Goal: Find specific page/section: Find specific page/section

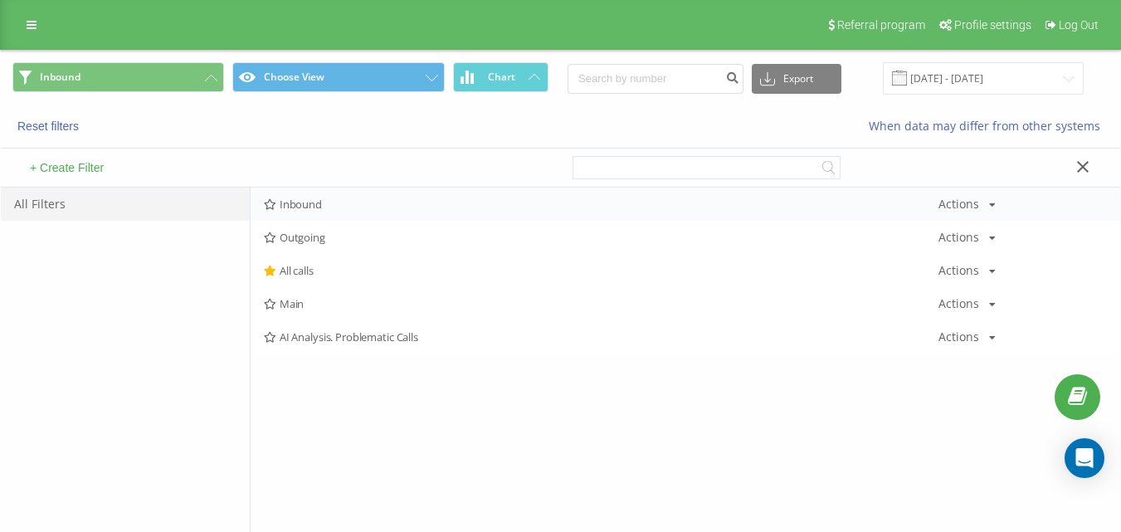
click at [332, 202] on span "Inbound" at bounding box center [601, 204] width 674 height 12
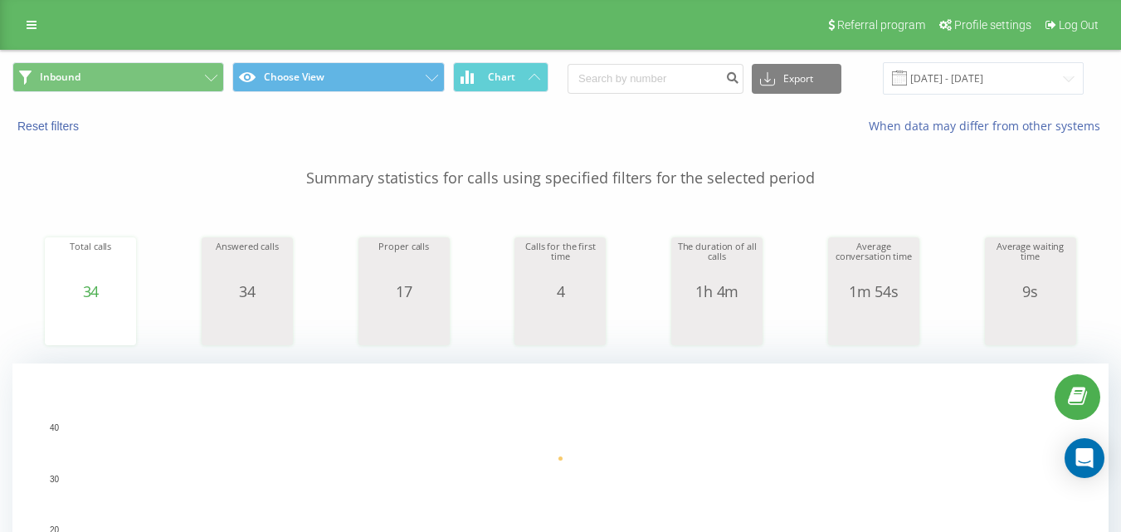
click at [213, 104] on div "Inbound Choose View Chart Export .csv .xls .xlsx [DATE] - [DATE]" at bounding box center [560, 79] width 1119 height 56
click at [211, 80] on icon at bounding box center [211, 78] width 12 height 7
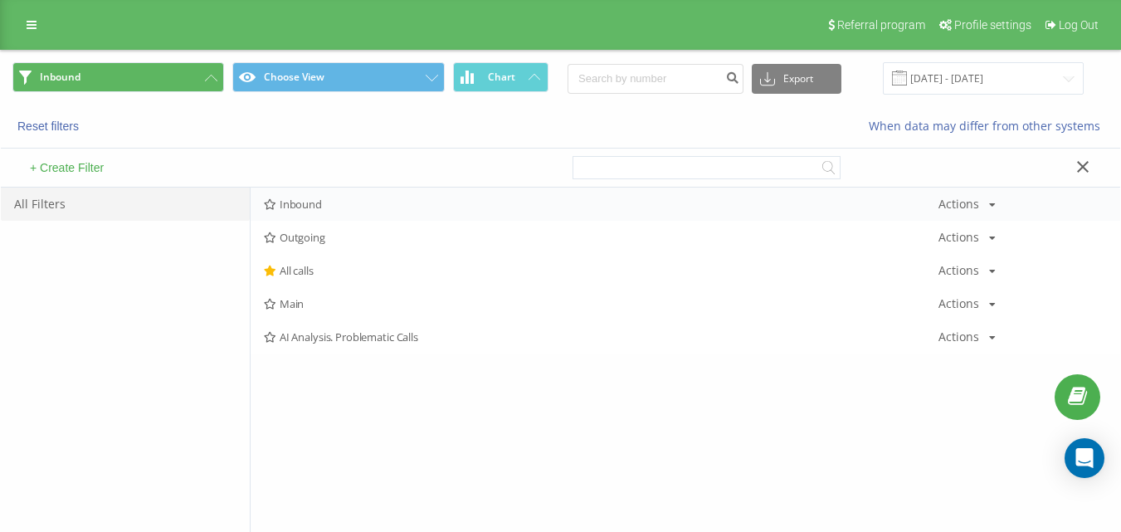
click at [329, 200] on span "Inbound" at bounding box center [601, 204] width 674 height 12
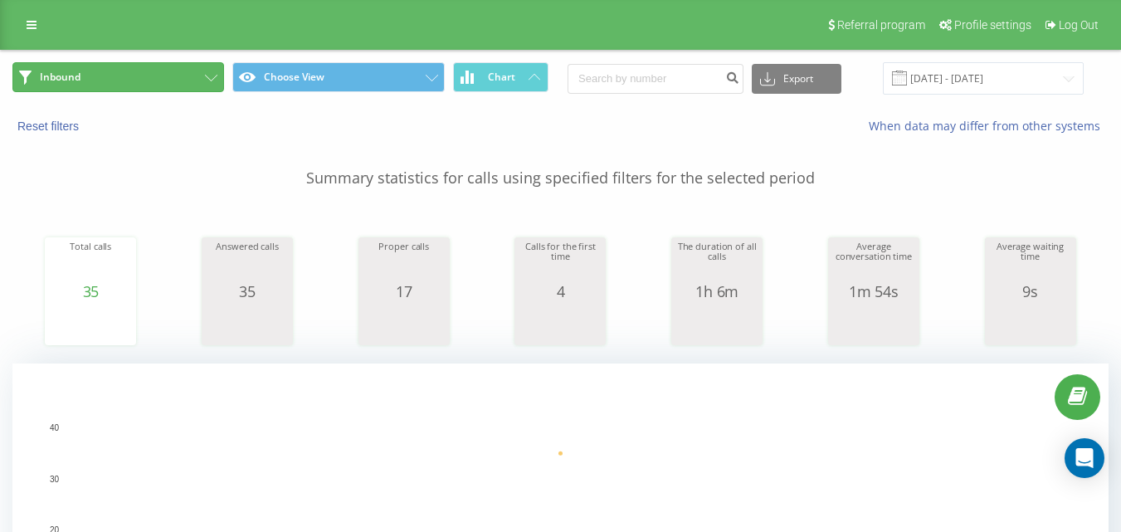
click at [151, 62] on button "Inbound" at bounding box center [118, 77] width 212 height 30
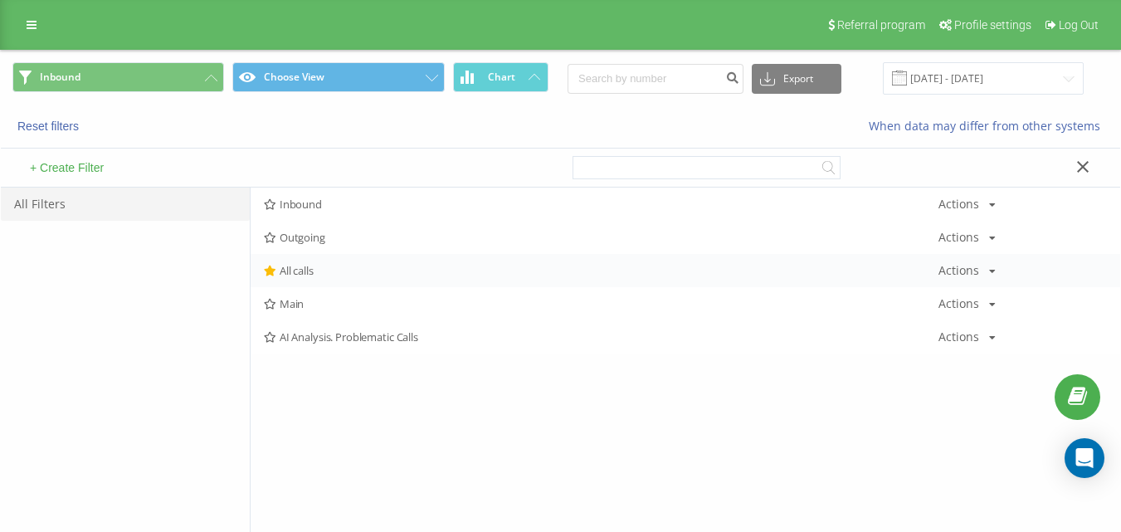
click at [333, 268] on span "All calls" at bounding box center [601, 271] width 674 height 12
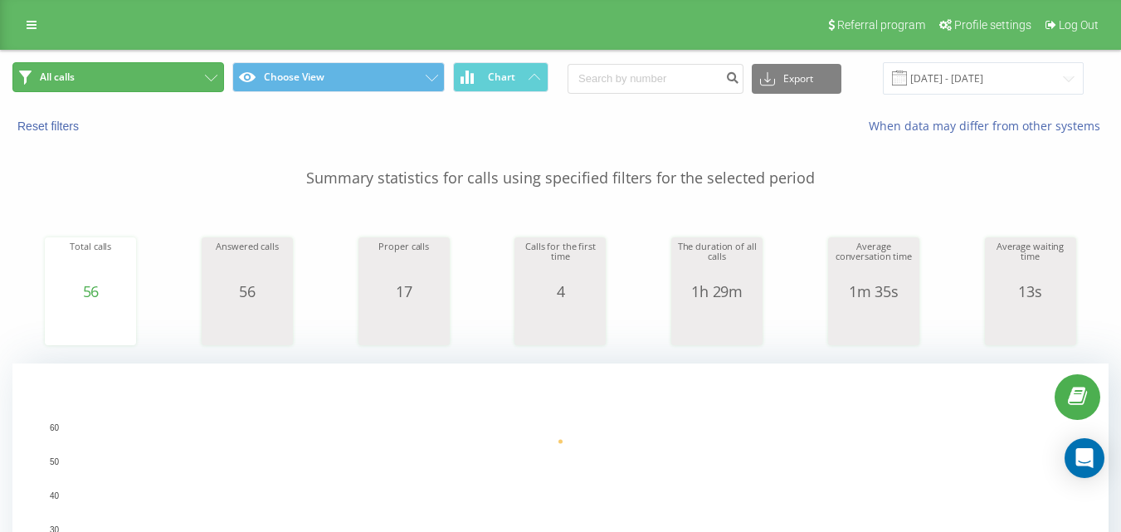
click at [183, 66] on button "All calls" at bounding box center [118, 77] width 212 height 30
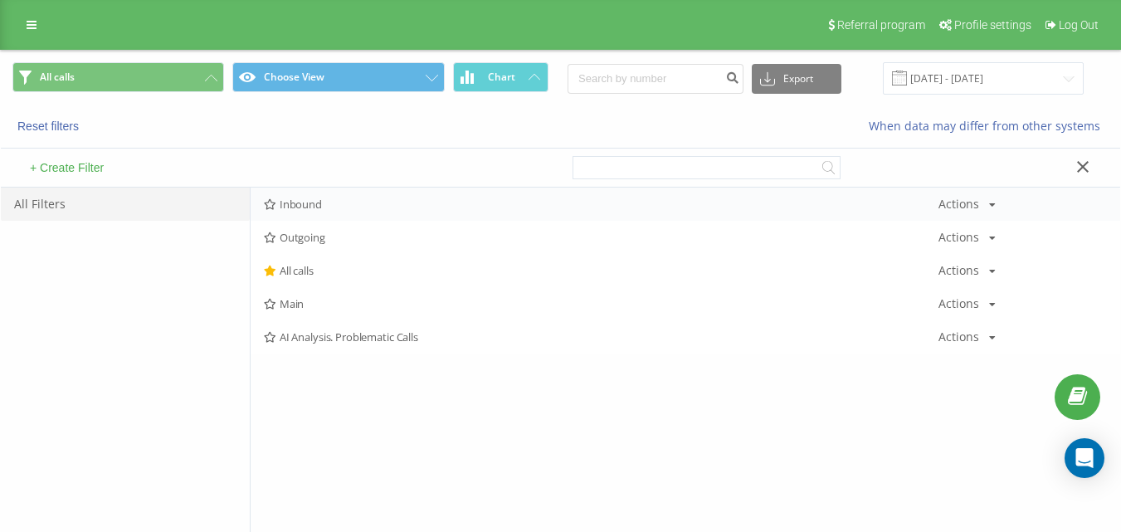
click at [347, 202] on span "Inbound" at bounding box center [601, 204] width 674 height 12
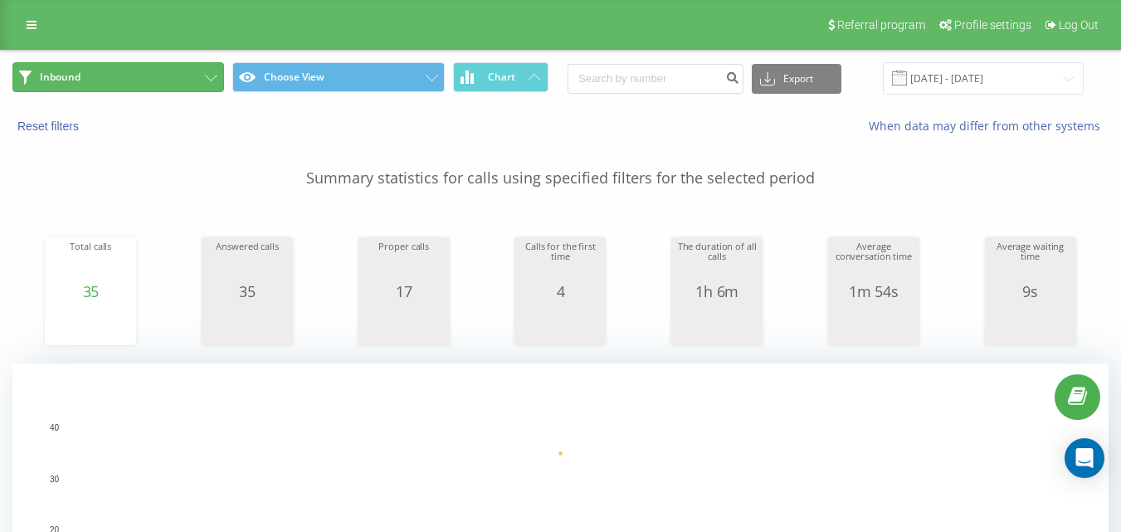
click at [173, 86] on button "Inbound" at bounding box center [118, 77] width 212 height 30
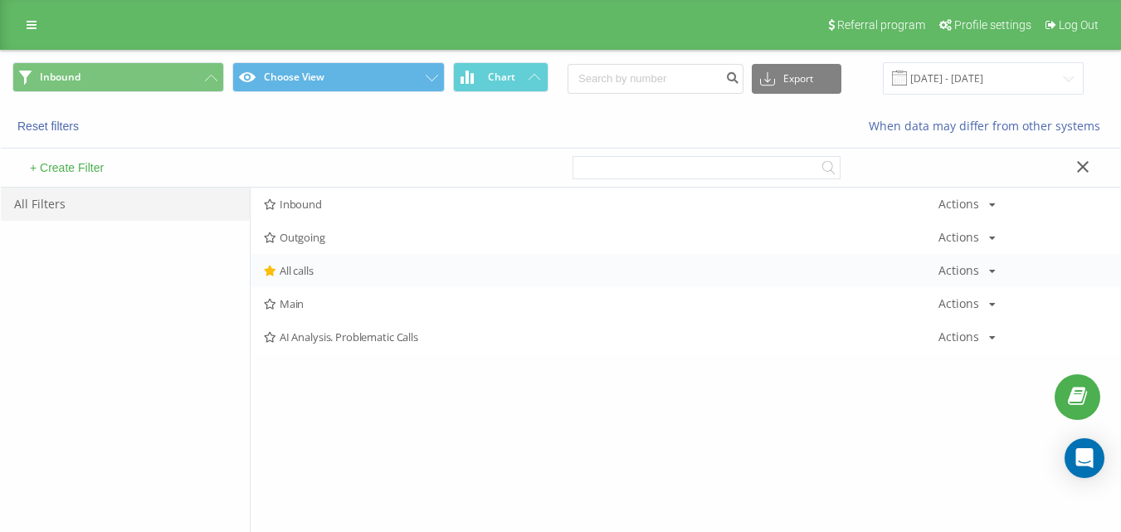
click at [298, 266] on span "All calls" at bounding box center [601, 271] width 674 height 12
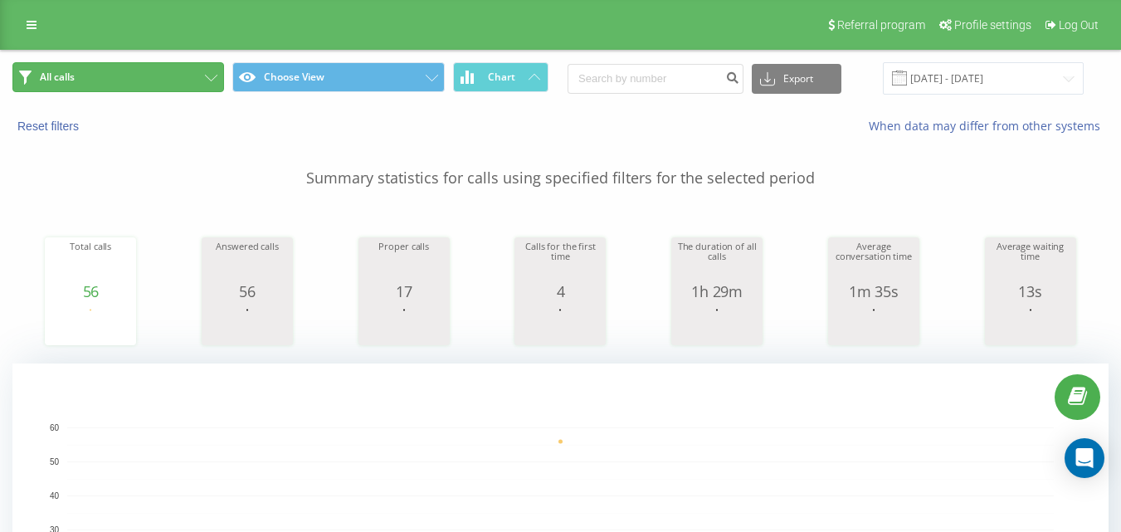
click at [182, 79] on button "All calls" at bounding box center [118, 77] width 212 height 30
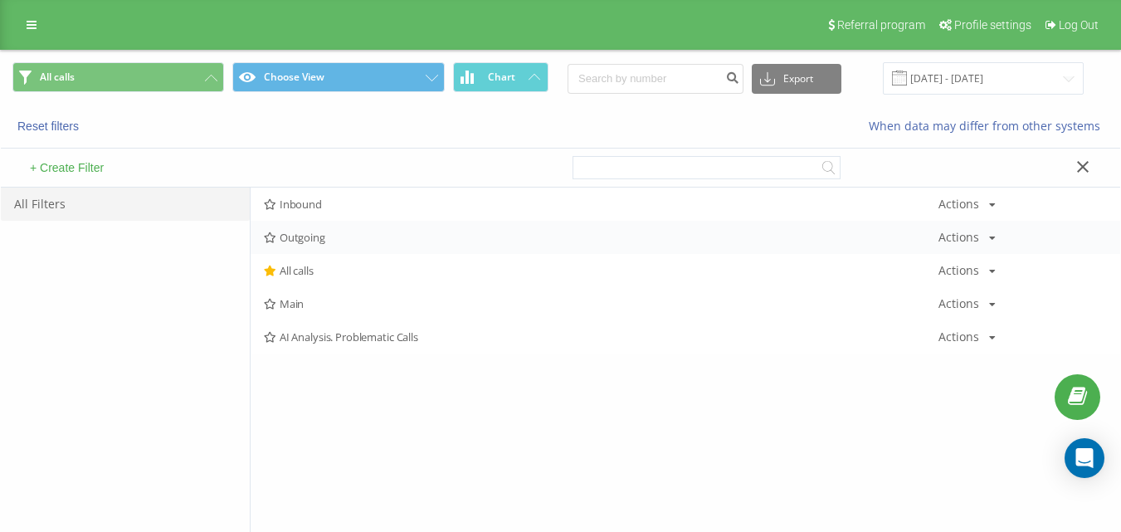
click at [297, 253] on div "Outgoing Actions Edit Copy Delete Default Share" at bounding box center [685, 237] width 869 height 33
click at [307, 246] on div "Outgoing Actions Edit Copy Delete Default Share" at bounding box center [685, 237] width 869 height 33
click at [342, 205] on span "Inbound" at bounding box center [601, 204] width 674 height 12
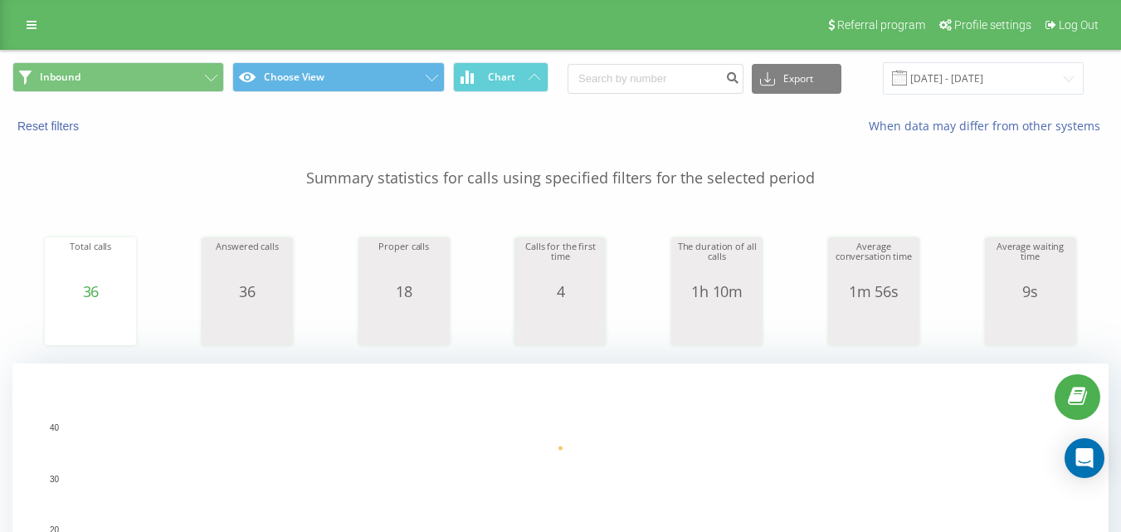
click at [179, 49] on div "Referral program Profile settings Log Out" at bounding box center [560, 25] width 1121 height 50
click at [197, 83] on button "Inbound" at bounding box center [118, 77] width 212 height 30
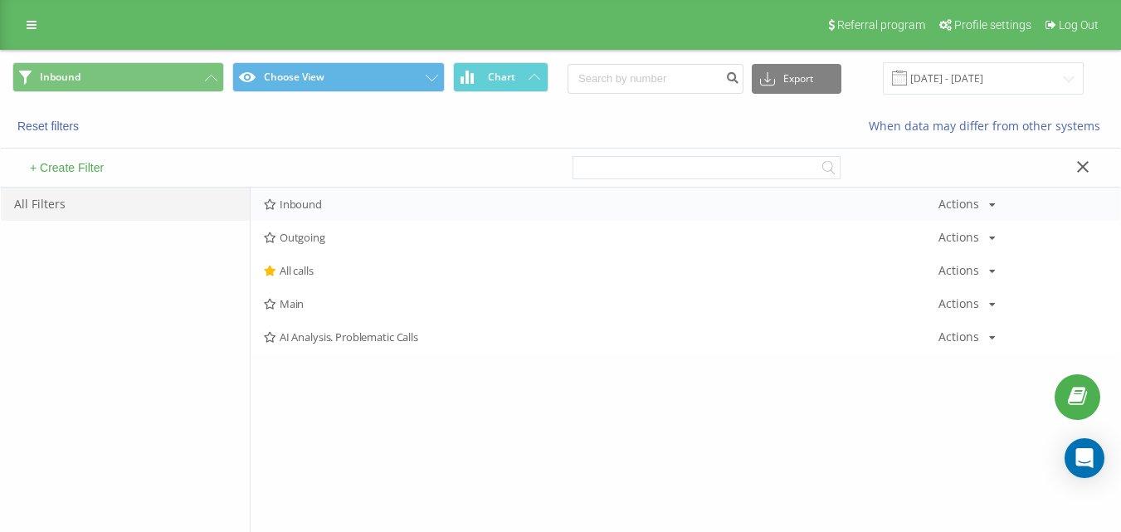
drag, startPoint x: 351, startPoint y: 183, endPoint x: 359, endPoint y: 197, distance: 15.7
click at [352, 183] on div "+ Create Filter" at bounding box center [281, 167] width 560 height 38
click at [359, 197] on div "Inbound Actions Edit Copy Delete Default Share" at bounding box center [685, 203] width 869 height 33
click at [358, 207] on span "Inbound" at bounding box center [601, 204] width 674 height 12
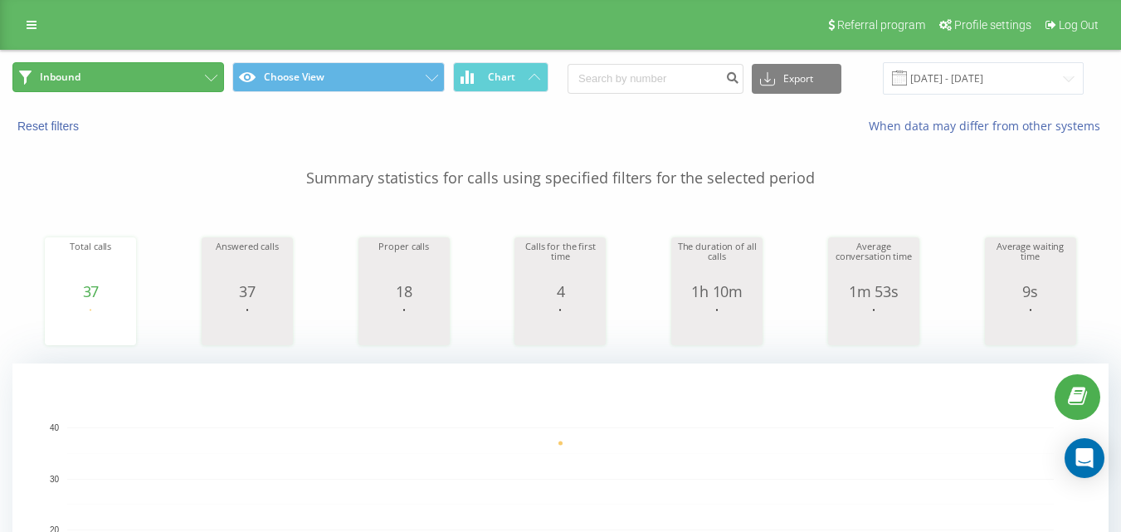
click at [167, 71] on button "Inbound" at bounding box center [118, 77] width 212 height 30
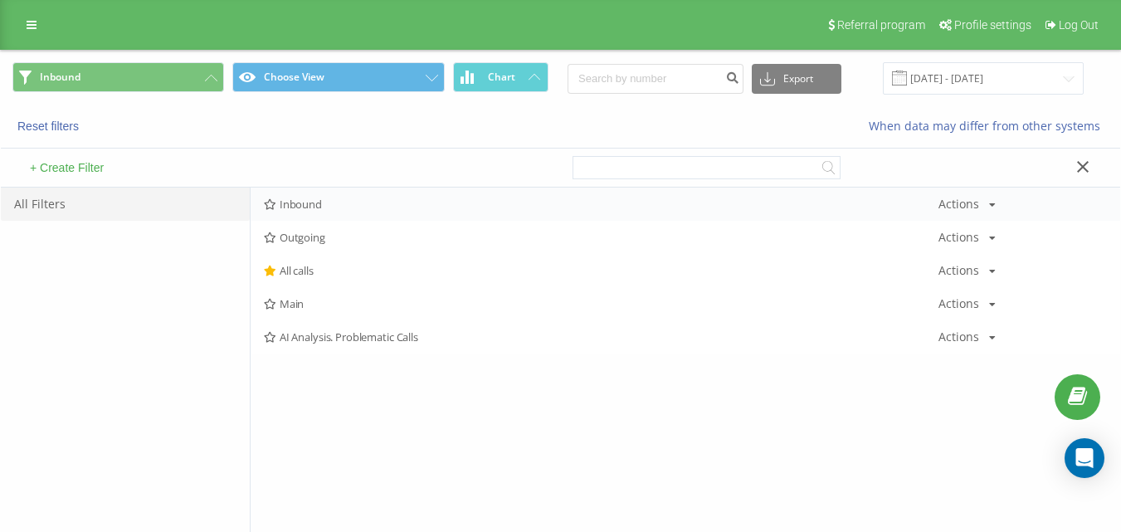
click at [329, 193] on div "Inbound Actions Edit Copy Delete Default Share" at bounding box center [685, 203] width 869 height 33
click at [343, 205] on span "Inbound" at bounding box center [601, 204] width 674 height 12
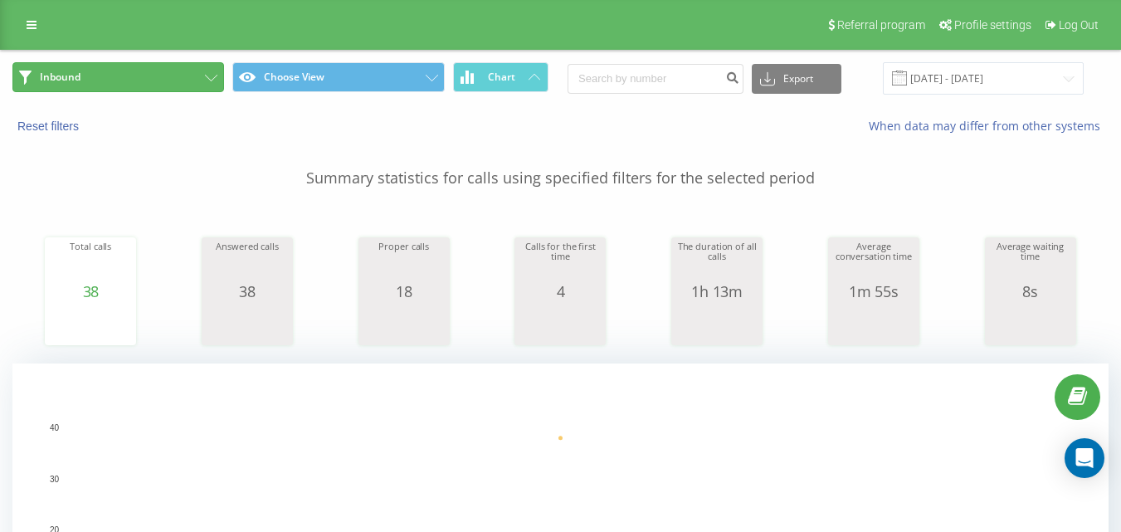
click at [191, 75] on button "Inbound" at bounding box center [118, 77] width 212 height 30
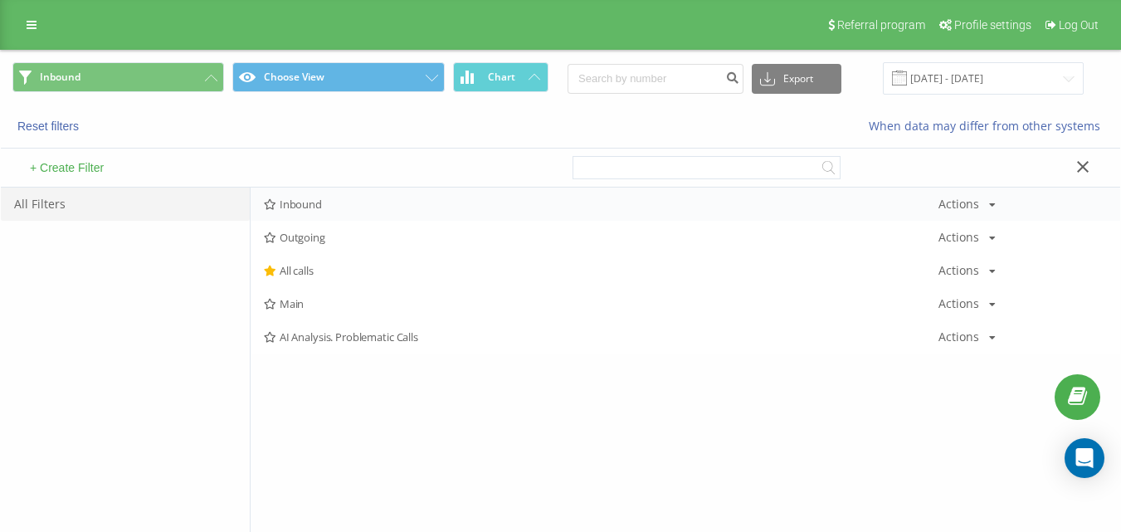
click at [316, 207] on span "Inbound" at bounding box center [601, 204] width 674 height 12
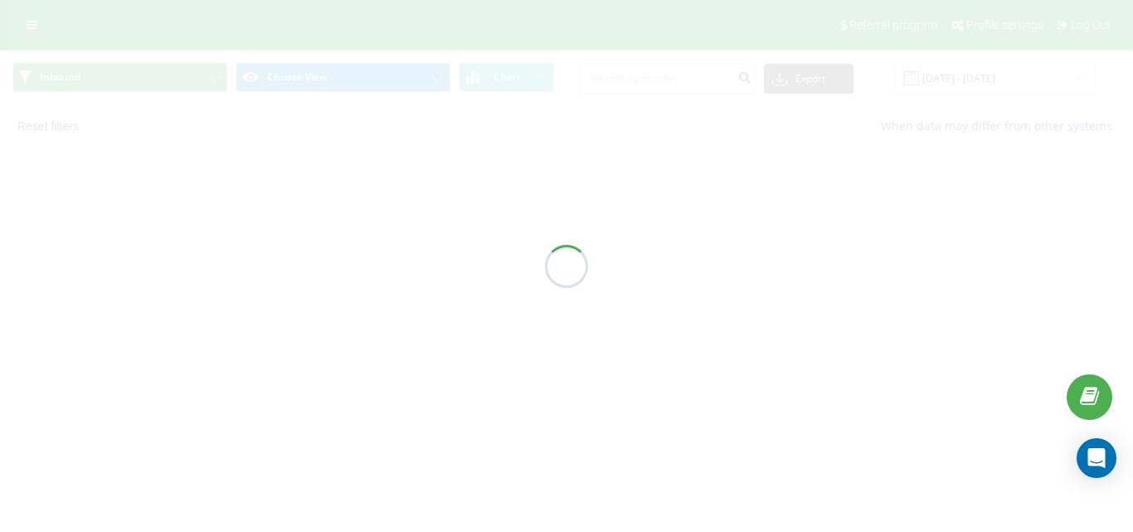
click at [322, 201] on div at bounding box center [566, 266] width 1133 height 532
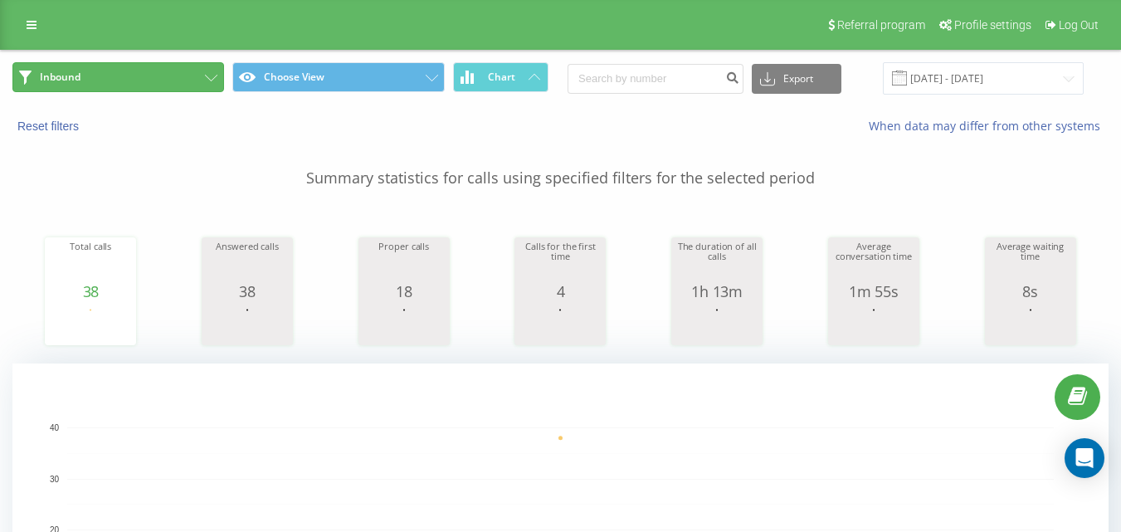
click at [139, 78] on button "Inbound" at bounding box center [118, 77] width 212 height 30
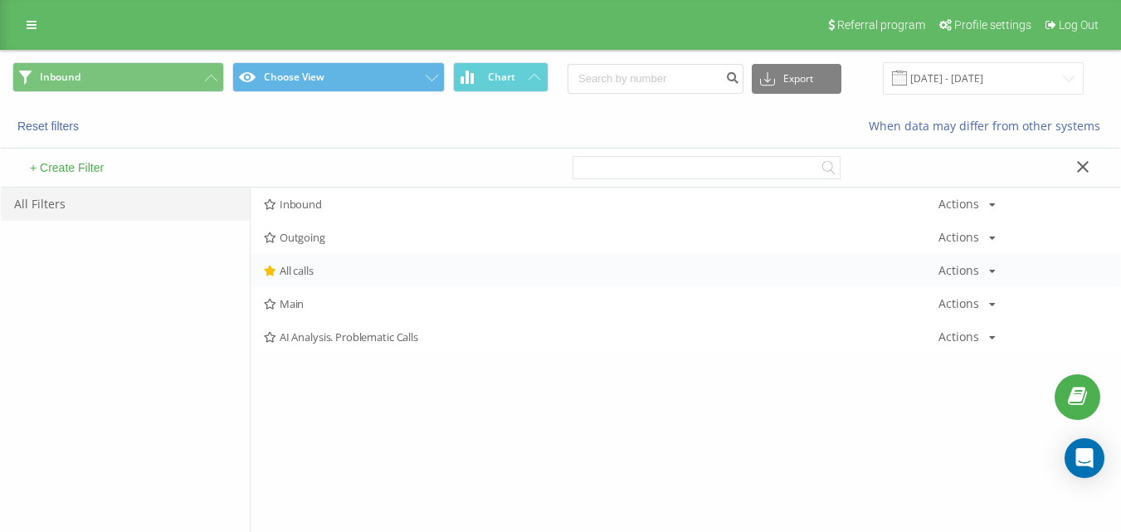
click at [299, 276] on span "All calls" at bounding box center [601, 271] width 674 height 12
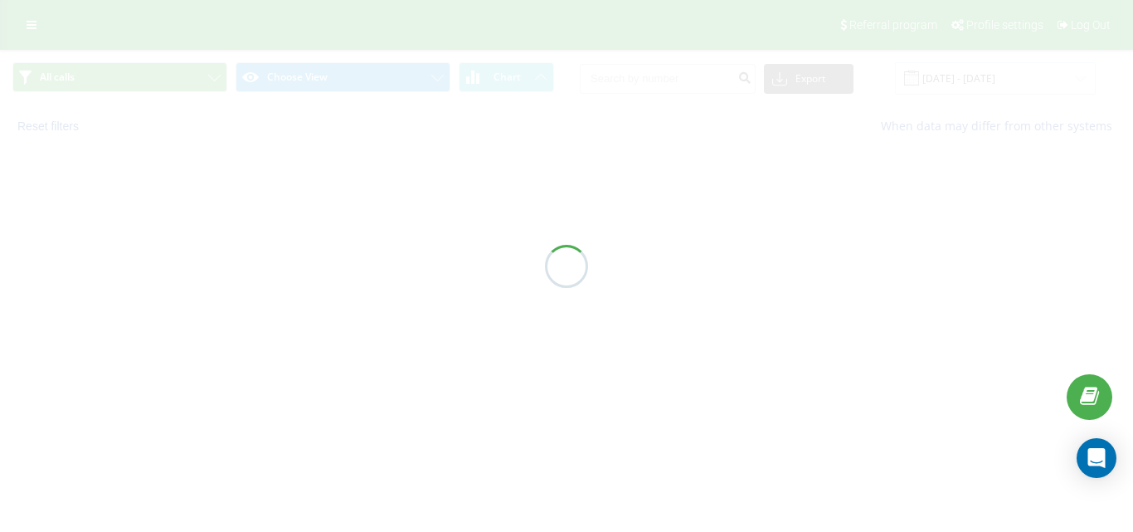
click at [300, 274] on div at bounding box center [566, 266] width 1133 height 532
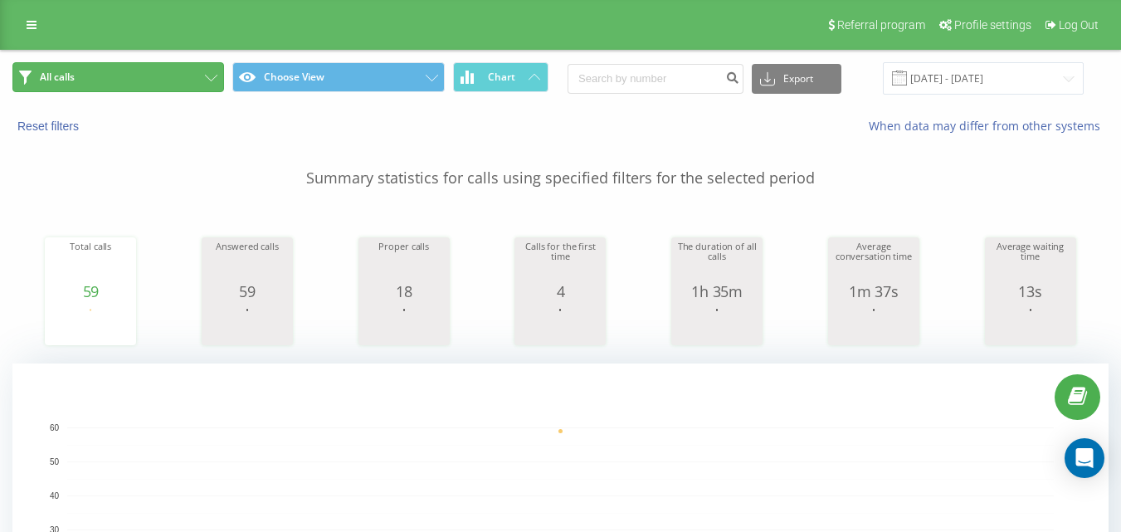
click at [177, 70] on button "All calls" at bounding box center [118, 77] width 212 height 30
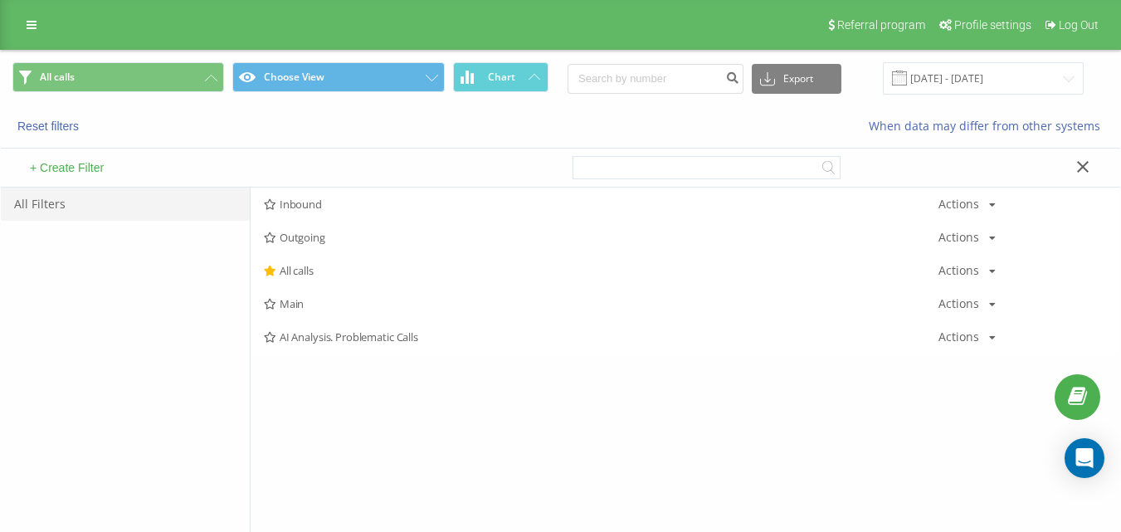
click at [327, 189] on div "Inbound Actions Edit Copy Delete Default Share" at bounding box center [685, 203] width 869 height 33
click at [337, 206] on span "Inbound" at bounding box center [601, 204] width 674 height 12
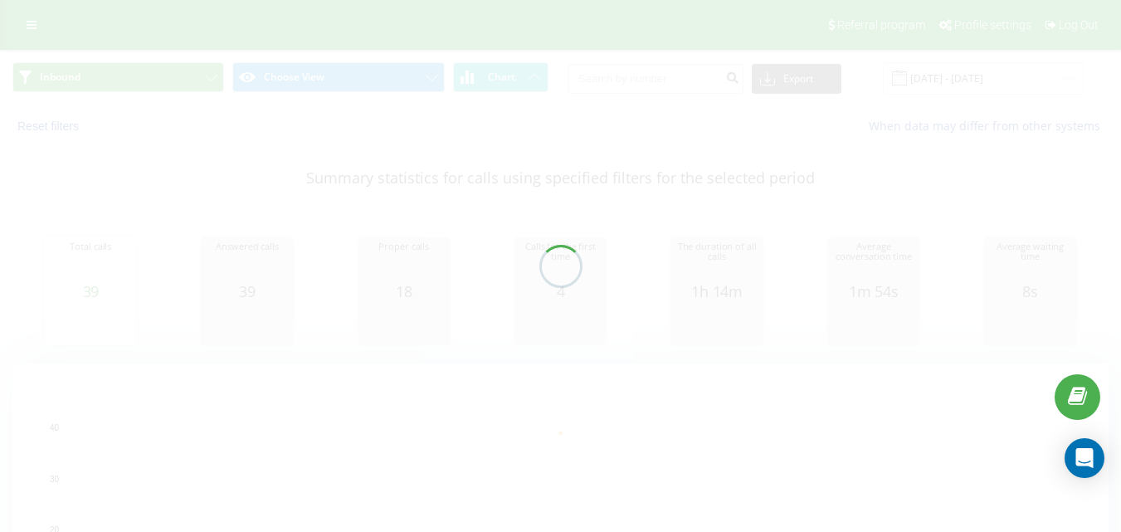
click at [181, 80] on div at bounding box center [560, 266] width 1121 height 532
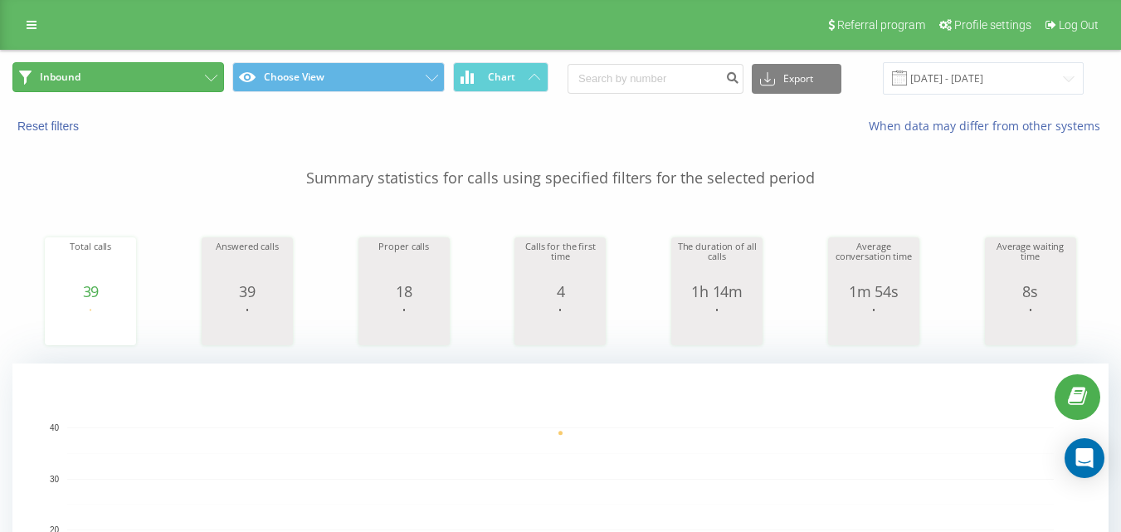
click at [178, 68] on button "Inbound" at bounding box center [118, 77] width 212 height 30
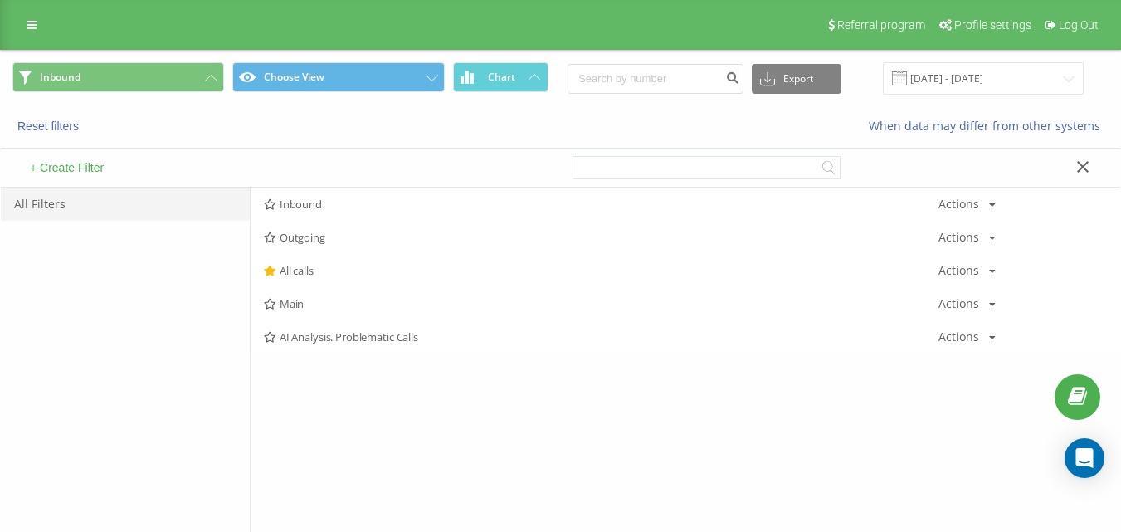
click at [317, 233] on span "Outgoing" at bounding box center [601, 237] width 674 height 12
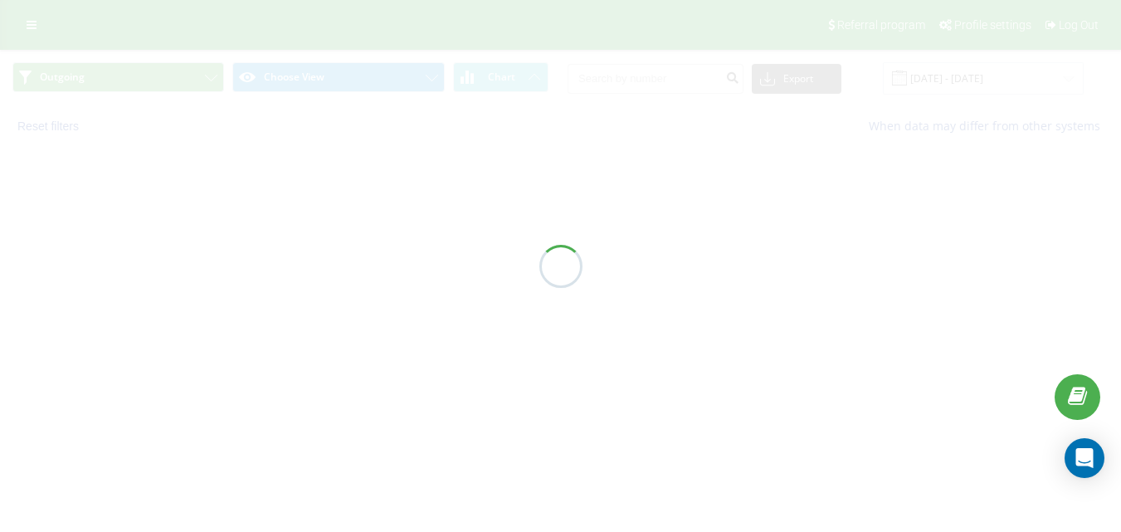
click at [329, 241] on div at bounding box center [560, 266] width 1121 height 532
click at [338, 240] on div at bounding box center [560, 266] width 1121 height 532
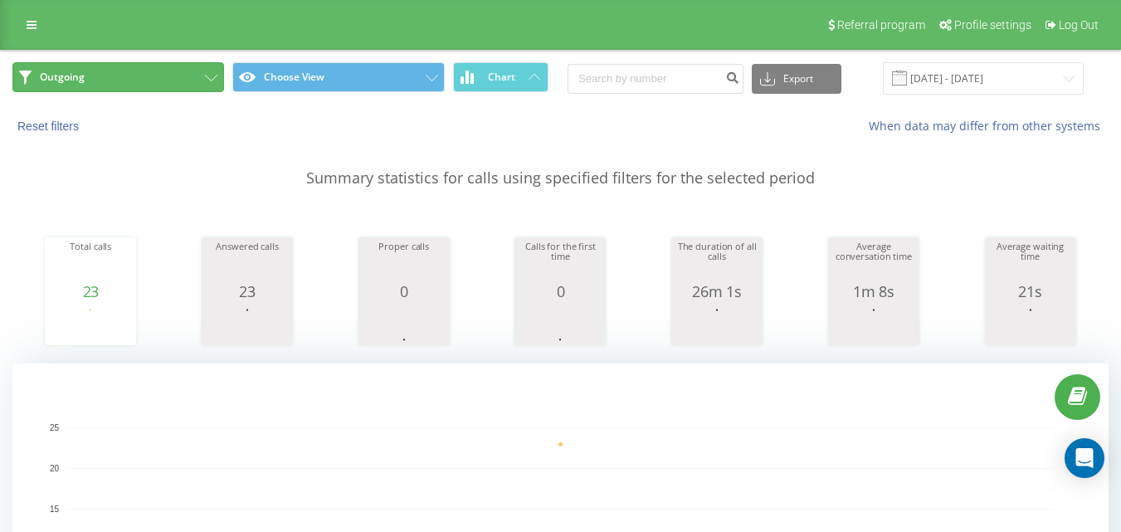
click at [160, 71] on button "Outgoing" at bounding box center [118, 77] width 212 height 30
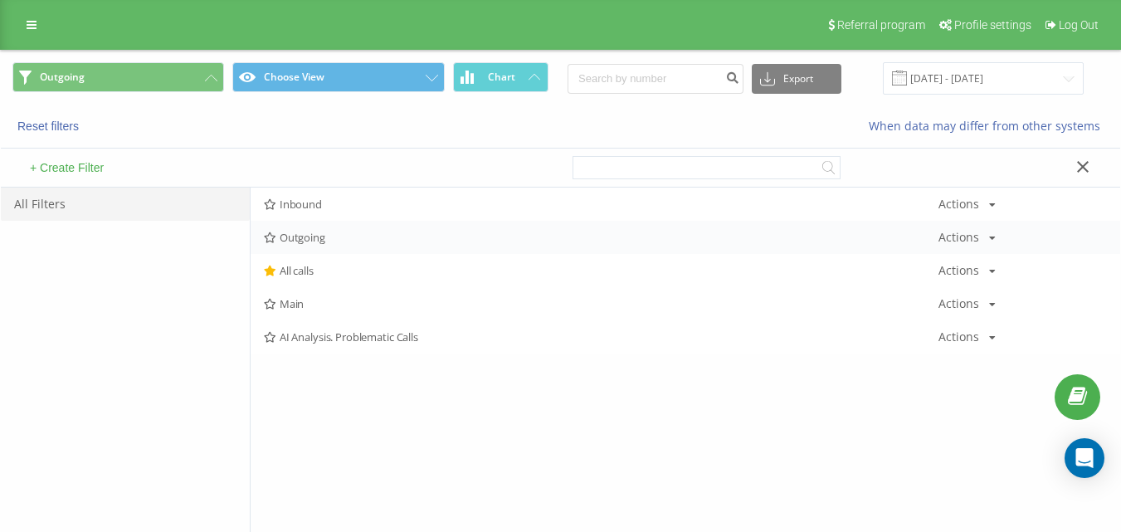
click at [313, 239] on span "Outgoing" at bounding box center [601, 237] width 674 height 12
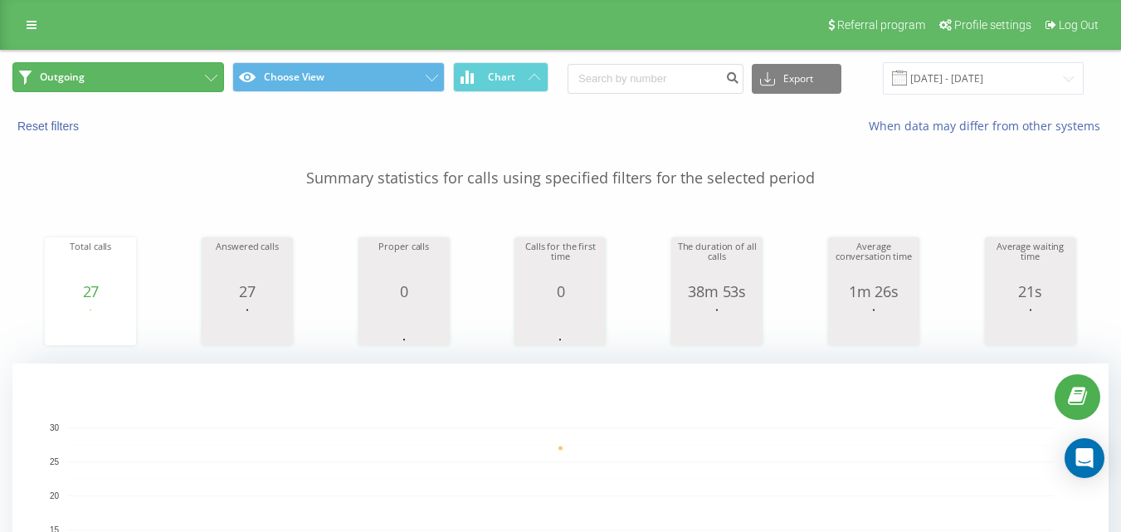
click at [198, 78] on button "Outgoing" at bounding box center [118, 77] width 212 height 30
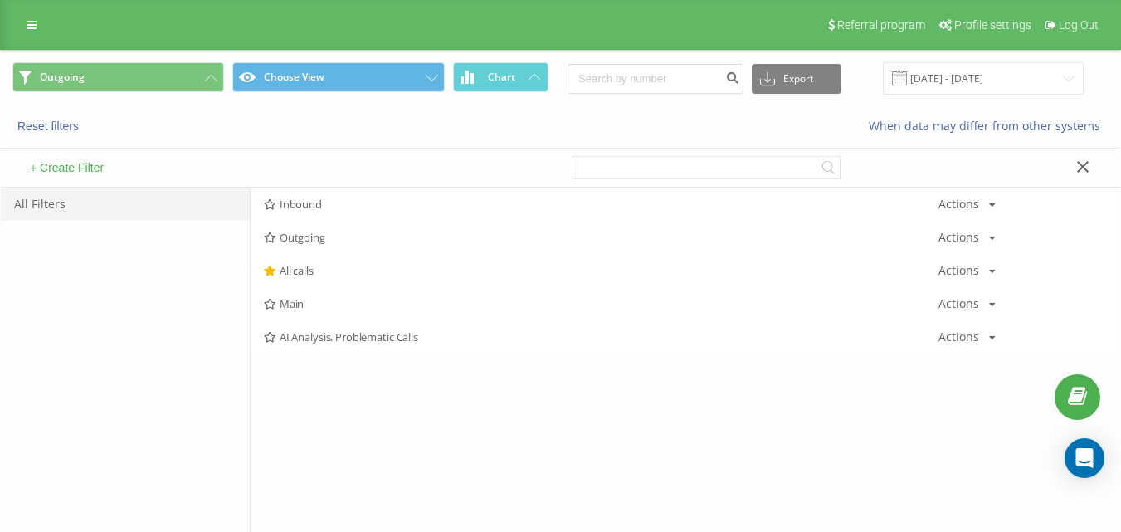
click at [330, 265] on span "All calls" at bounding box center [601, 271] width 674 height 12
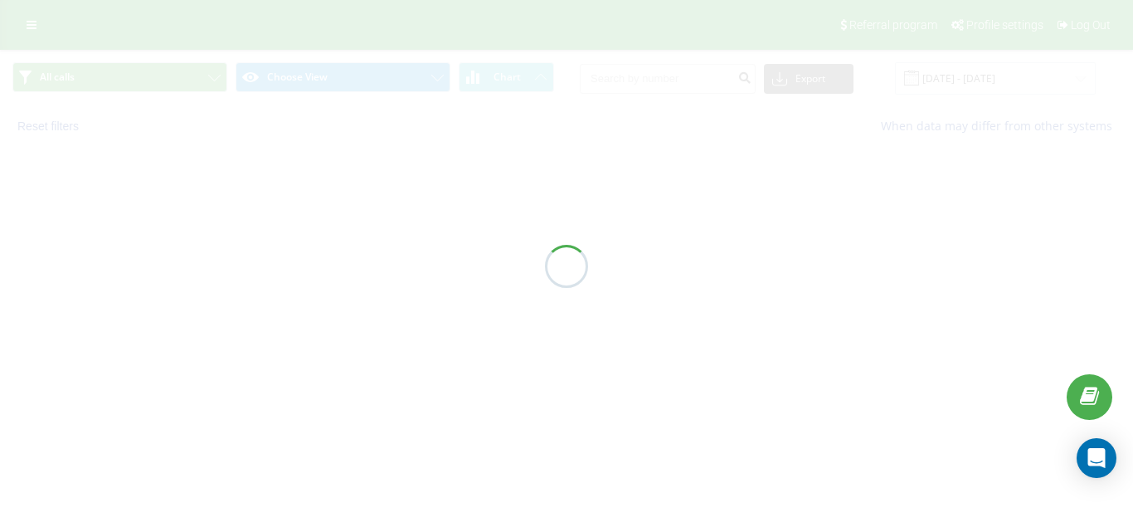
click at [354, 237] on div at bounding box center [566, 266] width 1133 height 532
click at [169, 75] on div at bounding box center [566, 266] width 1133 height 532
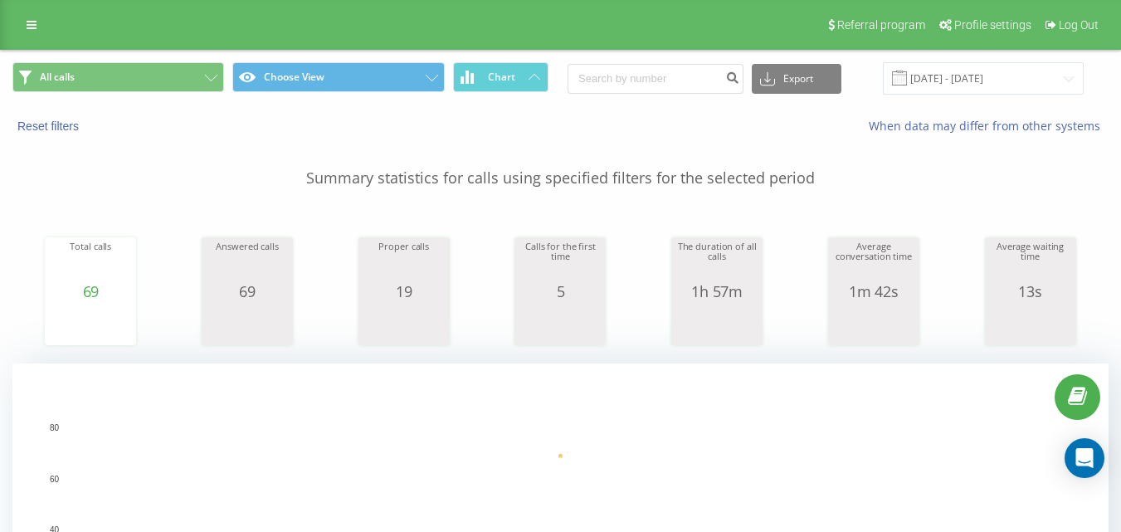
click at [178, 61] on div "All calls Choose View Chart Export .csv .xls .xlsx [DATE] - [DATE]" at bounding box center [560, 79] width 1119 height 56
click at [183, 68] on button "All calls" at bounding box center [118, 77] width 212 height 30
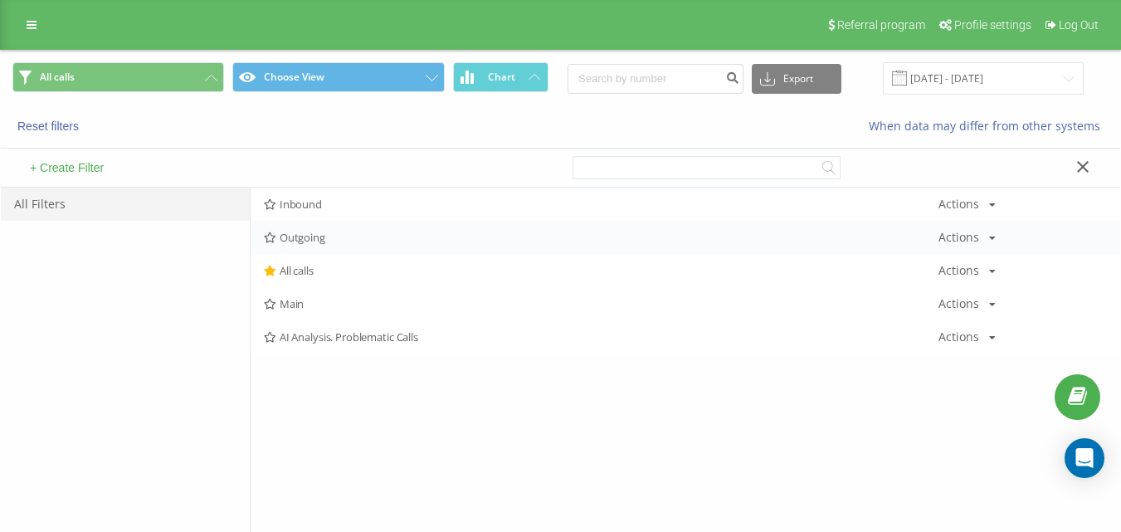
click at [322, 226] on div "Outgoing Actions Edit Copy Delete Default Share" at bounding box center [685, 237] width 869 height 33
click at [332, 229] on div "Outgoing Actions Edit Copy Delete Default Share" at bounding box center [685, 237] width 869 height 33
click at [337, 228] on div "Outgoing Actions Edit Copy Delete Default Share" at bounding box center [685, 237] width 869 height 33
click at [340, 236] on span "Outgoing" at bounding box center [601, 237] width 674 height 12
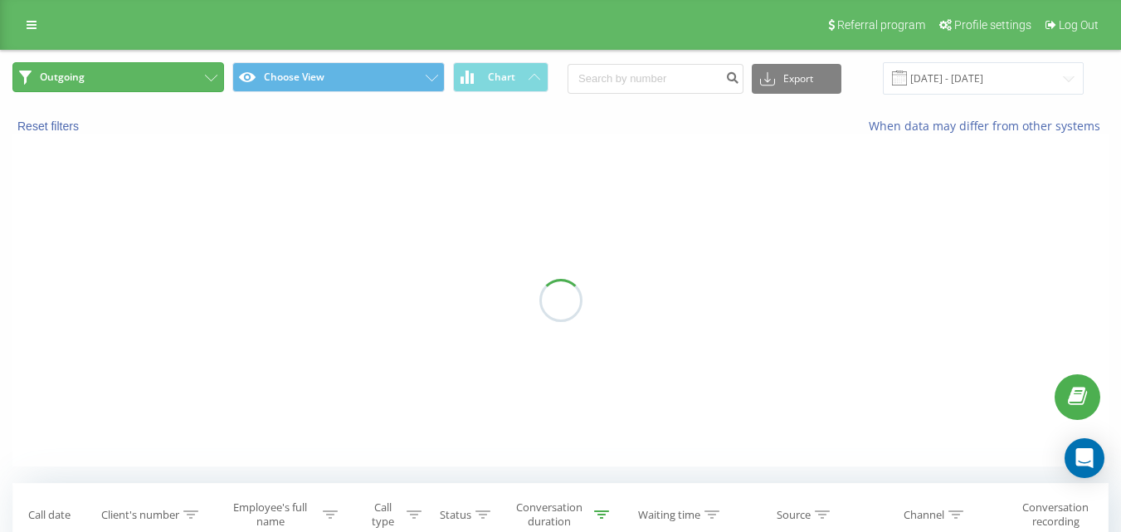
click at [177, 84] on button "Outgoing" at bounding box center [118, 77] width 212 height 30
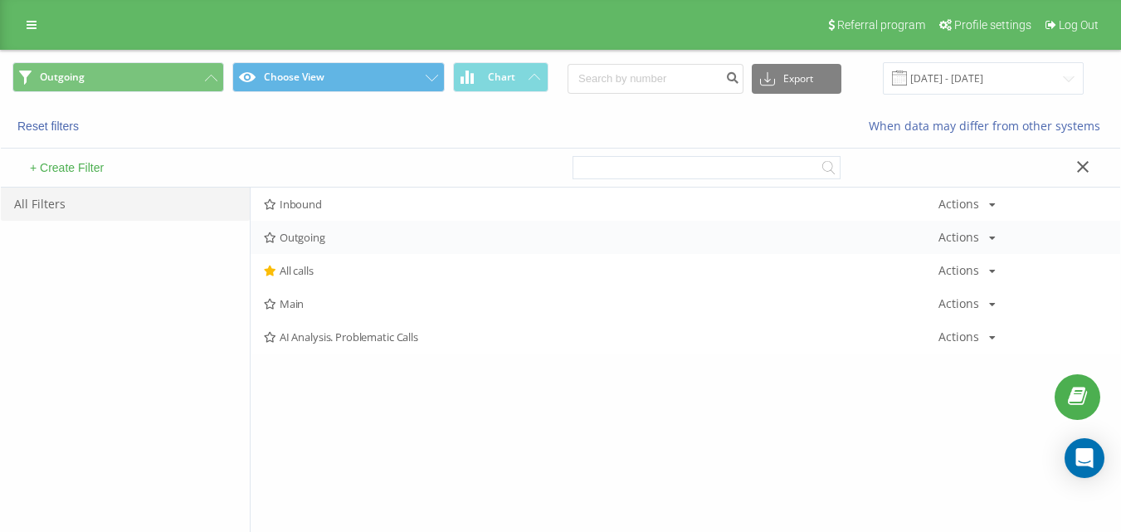
click at [299, 235] on span "Outgoing" at bounding box center [601, 237] width 674 height 12
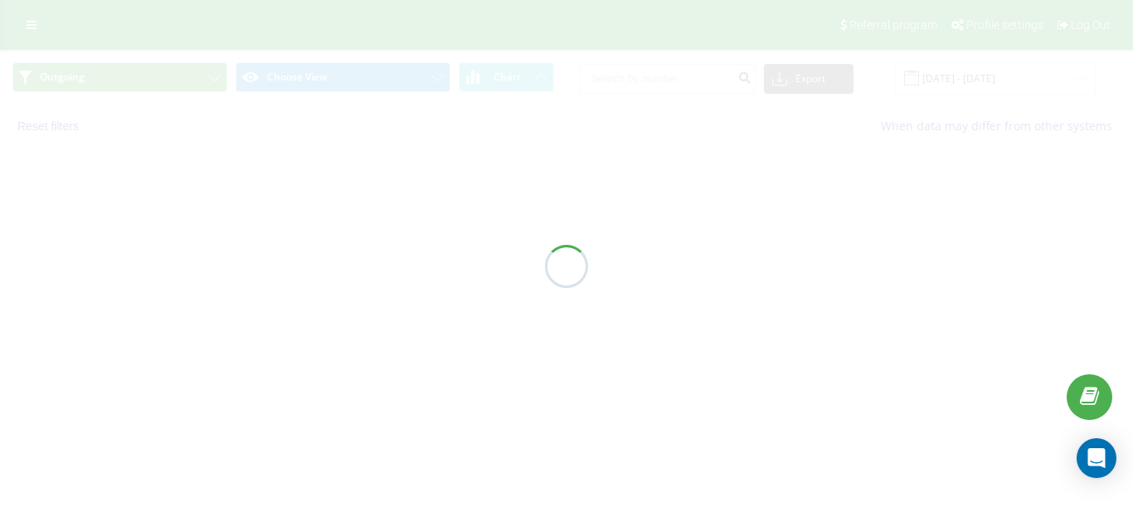
click at [302, 239] on div at bounding box center [566, 266] width 1133 height 532
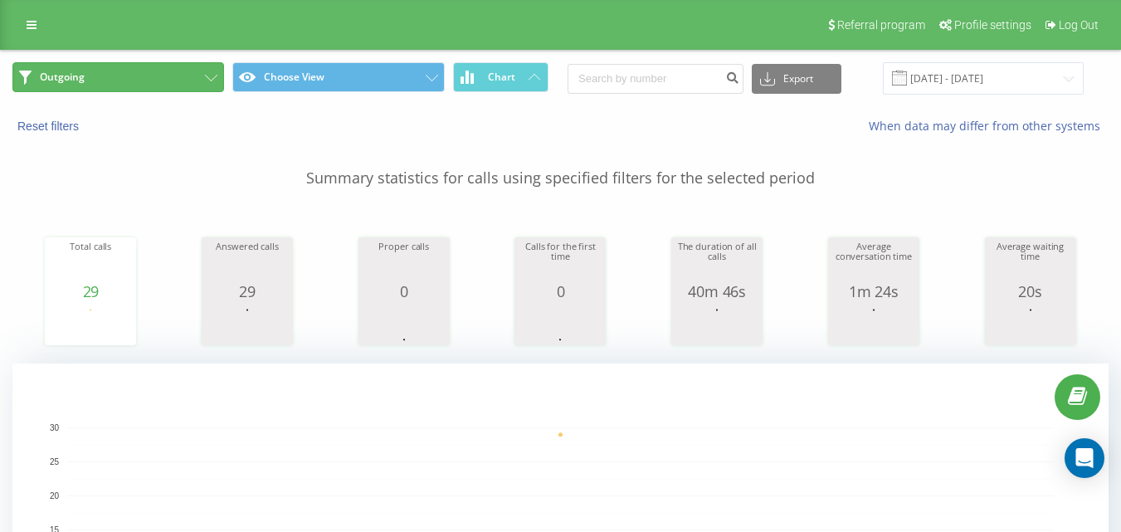
click at [139, 65] on button "Outgoing" at bounding box center [118, 77] width 212 height 30
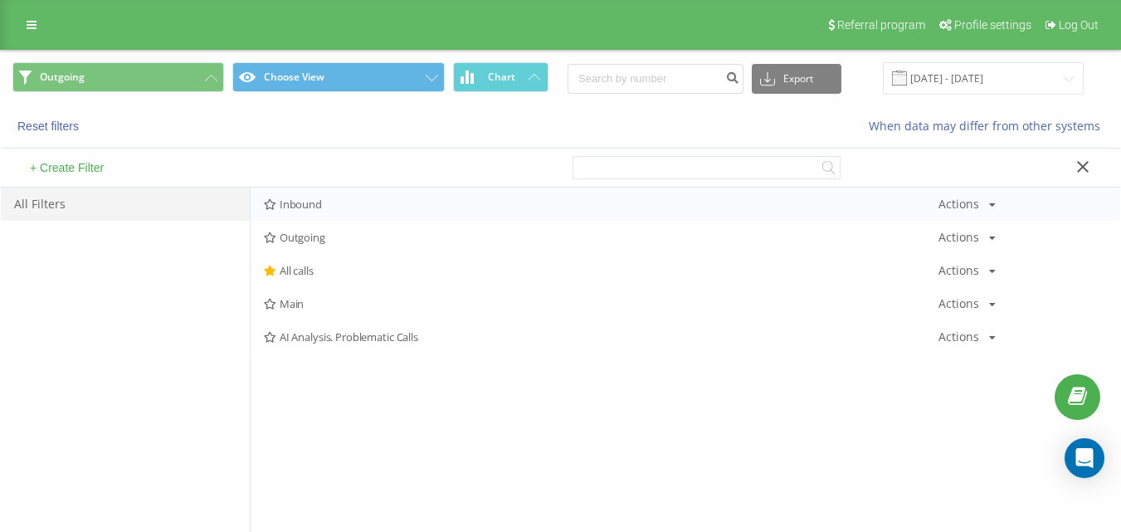
click at [327, 198] on span "Inbound" at bounding box center [601, 204] width 674 height 12
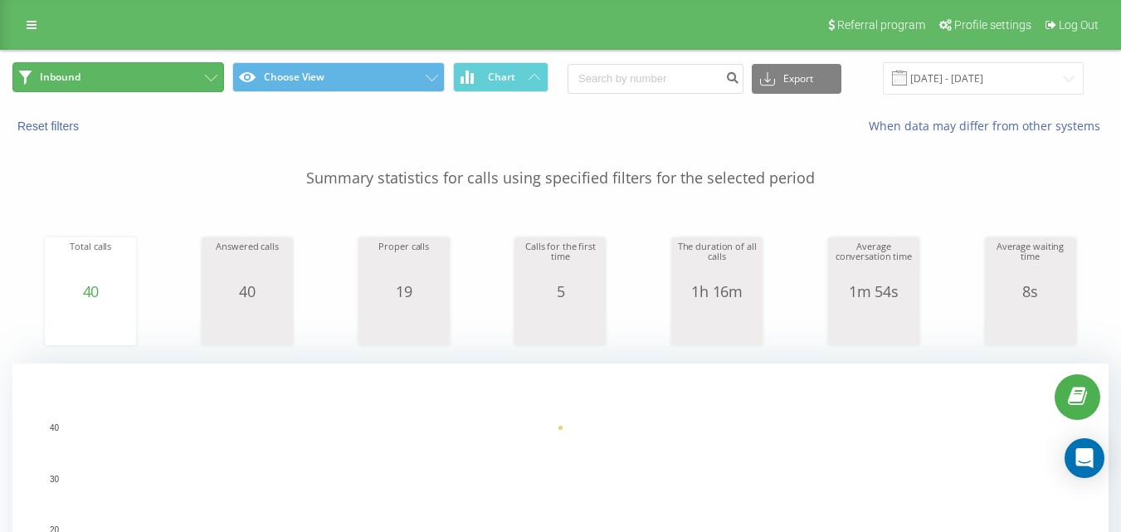
click at [202, 65] on button "Inbound" at bounding box center [118, 77] width 212 height 30
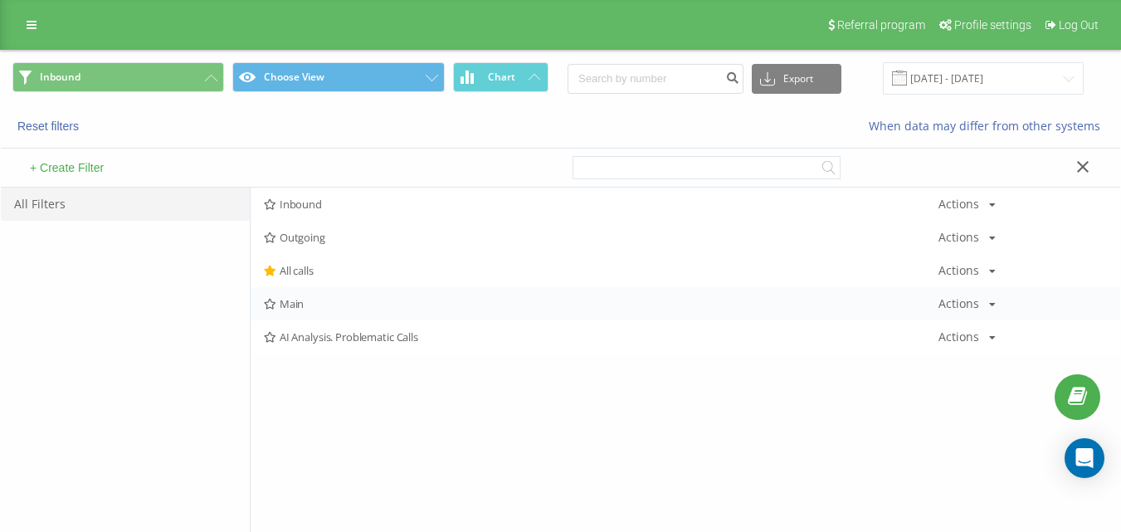
click at [324, 287] on div "Main Actions Edit Copy Delete Default Share" at bounding box center [685, 303] width 869 height 33
click at [329, 270] on span "All calls" at bounding box center [601, 271] width 674 height 12
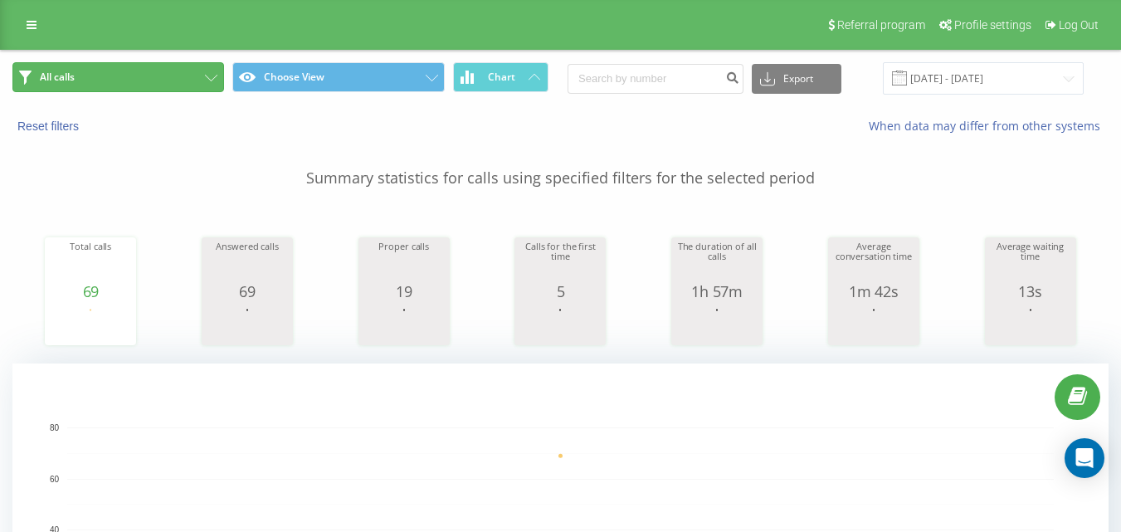
click at [169, 68] on button "All calls" at bounding box center [118, 77] width 212 height 30
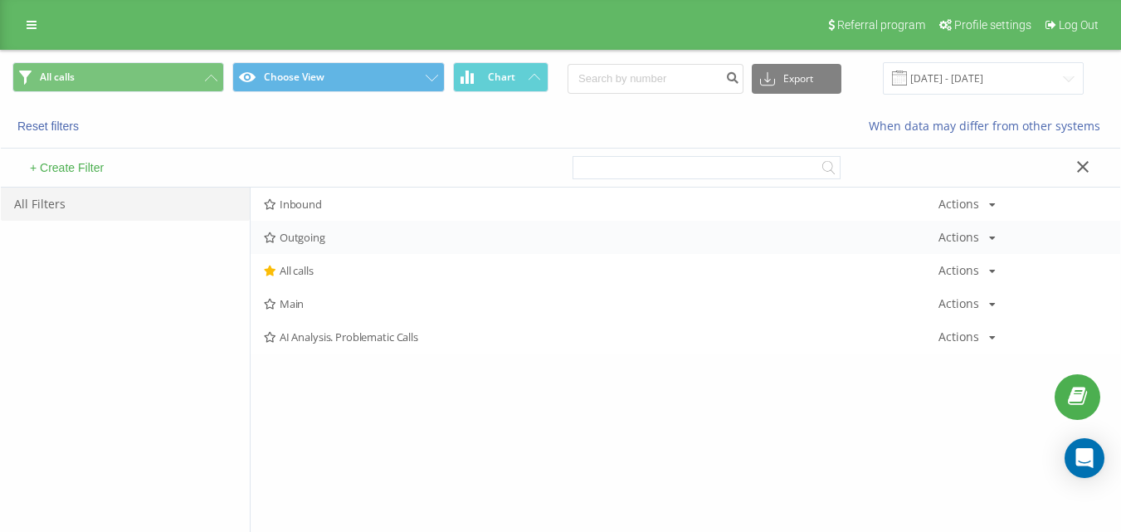
click at [304, 231] on span "Outgoing" at bounding box center [601, 237] width 674 height 12
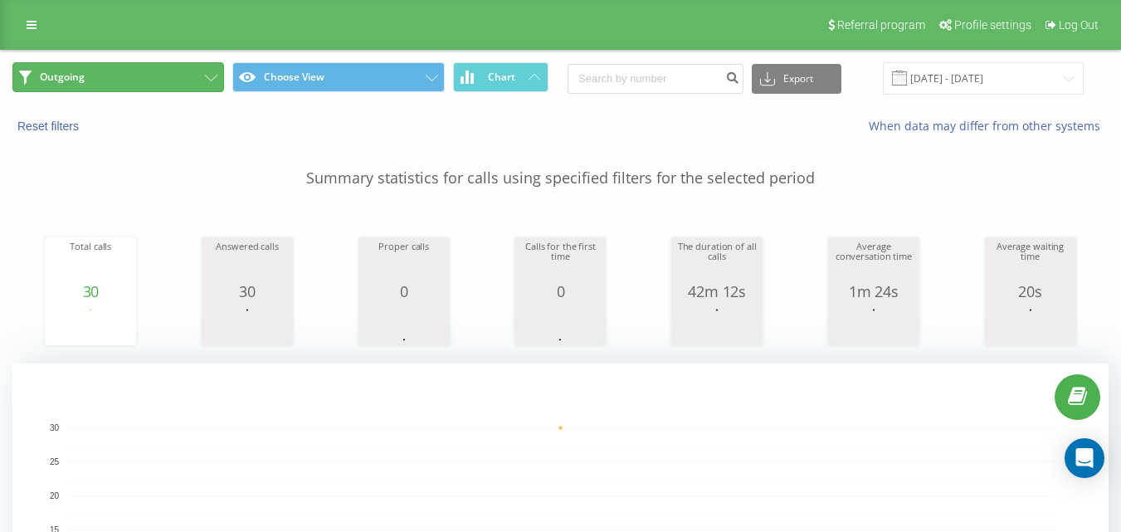
click at [148, 71] on button "Outgoing" at bounding box center [118, 77] width 212 height 30
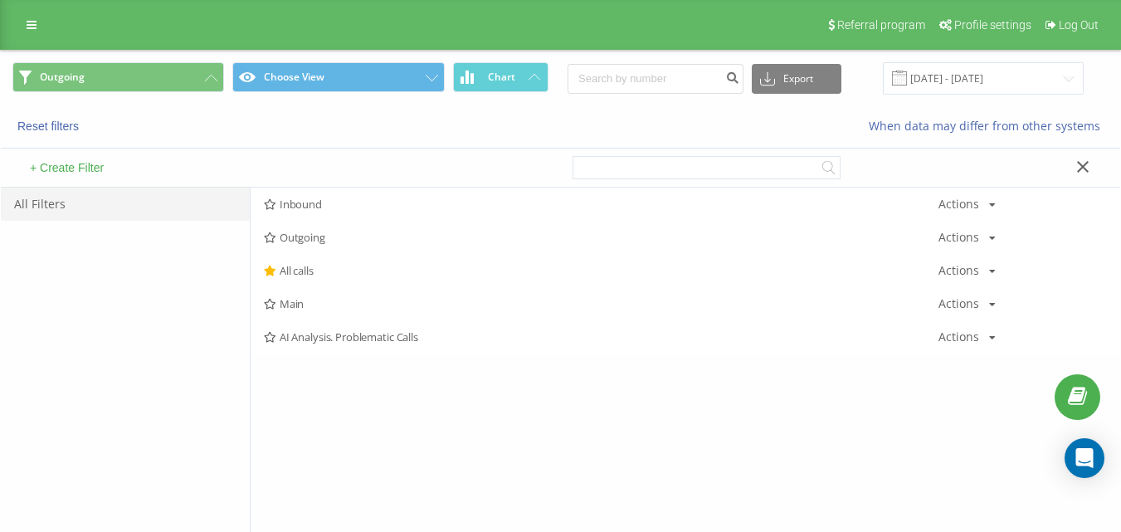
click at [324, 232] on span "Outgoing" at bounding box center [601, 237] width 674 height 12
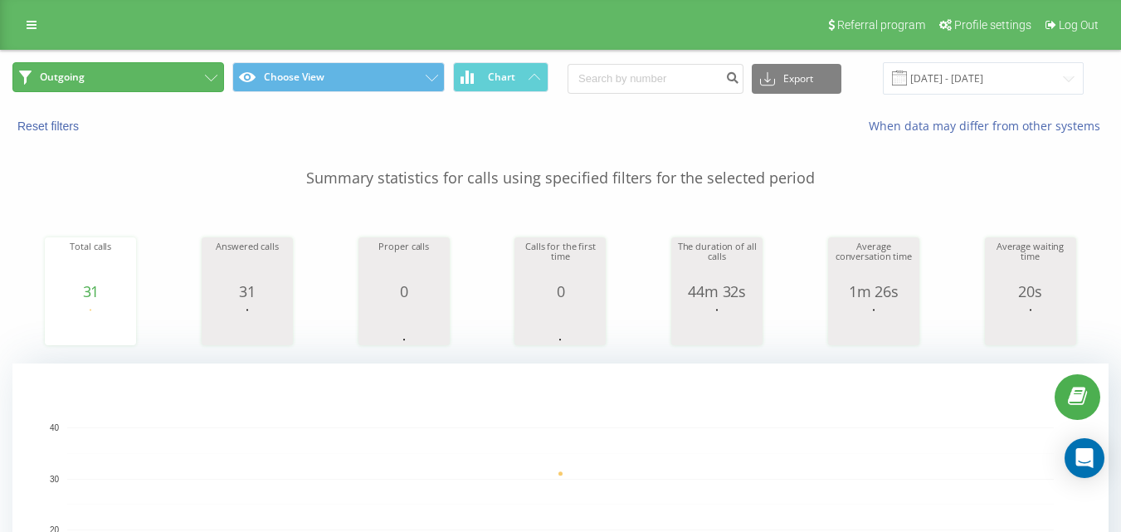
click at [191, 89] on button "Outgoing" at bounding box center [118, 77] width 212 height 30
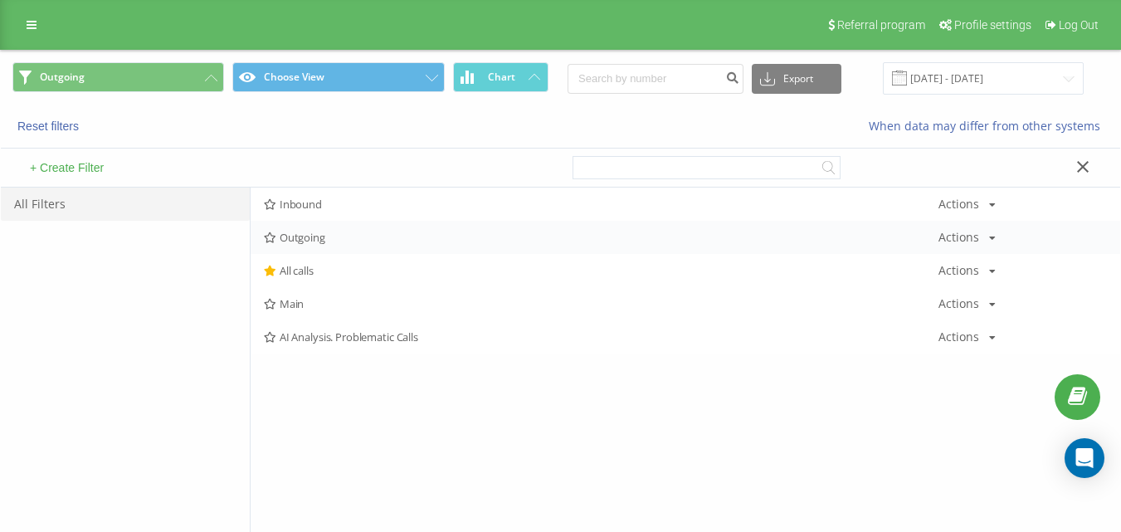
click at [343, 238] on span "Outgoing" at bounding box center [601, 237] width 674 height 12
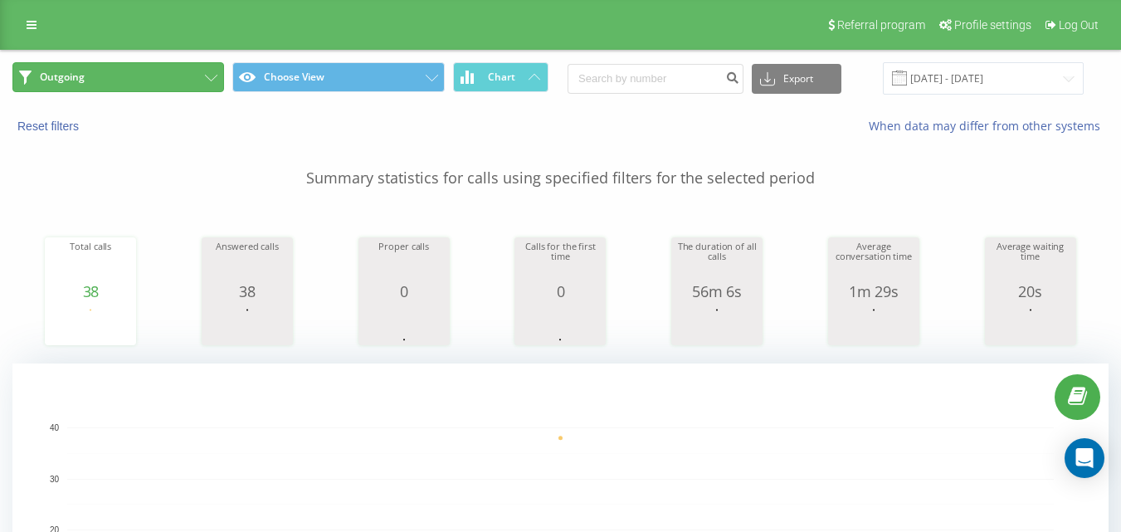
click at [165, 80] on button "Outgoing" at bounding box center [118, 77] width 212 height 30
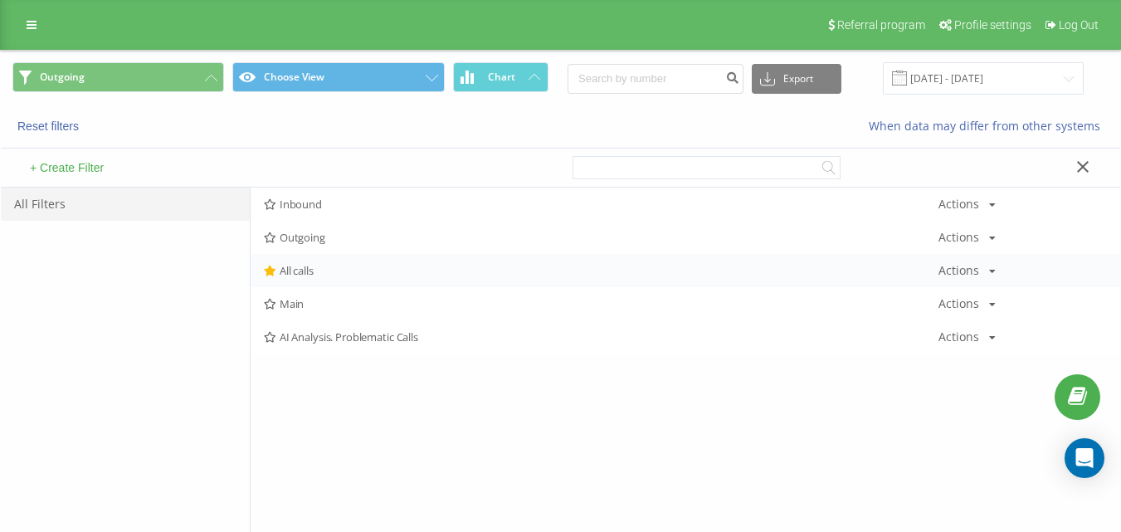
click at [329, 264] on div "All calls Actions Edit Copy Delete Default Share" at bounding box center [685, 270] width 869 height 33
click at [337, 267] on span "All calls" at bounding box center [601, 271] width 674 height 12
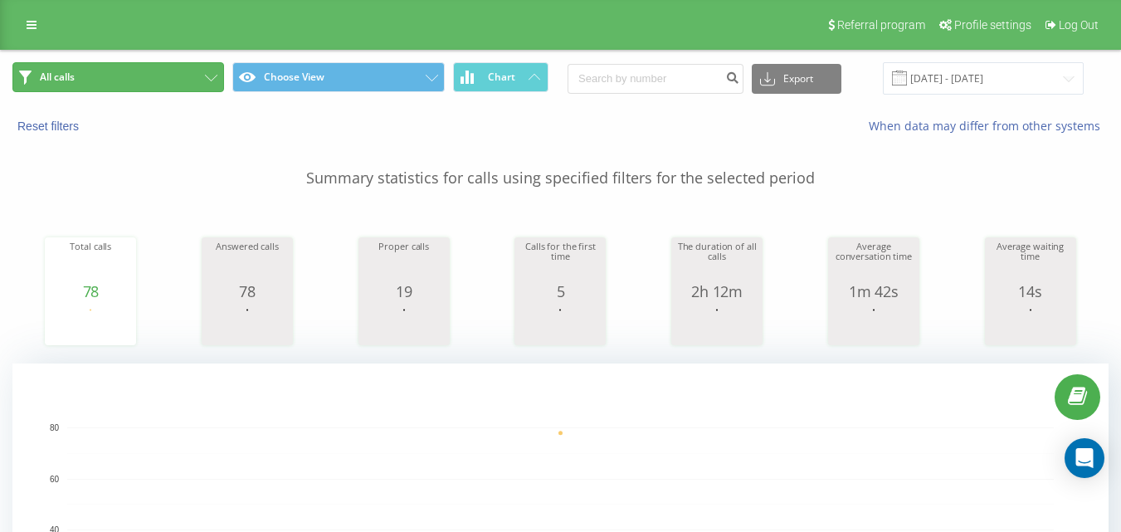
click at [153, 70] on button "All calls" at bounding box center [118, 77] width 212 height 30
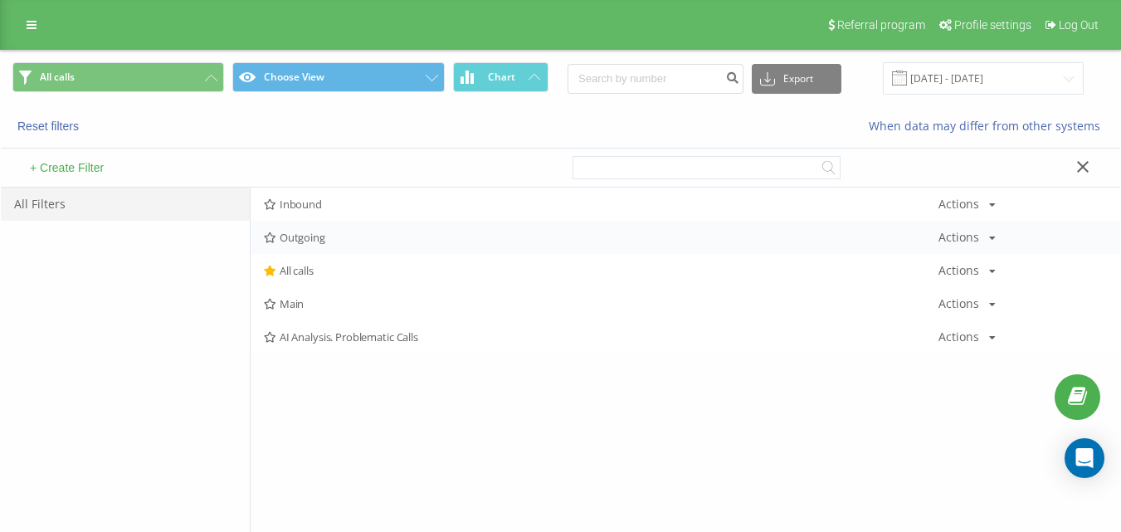
click at [318, 246] on div "Outgoing Actions Edit Copy Delete Default Share" at bounding box center [685, 237] width 869 height 33
click at [322, 245] on div "Outgoing Actions Edit Copy Delete Default Share" at bounding box center [685, 237] width 869 height 33
click at [181, 75] on button "All calls" at bounding box center [118, 77] width 212 height 30
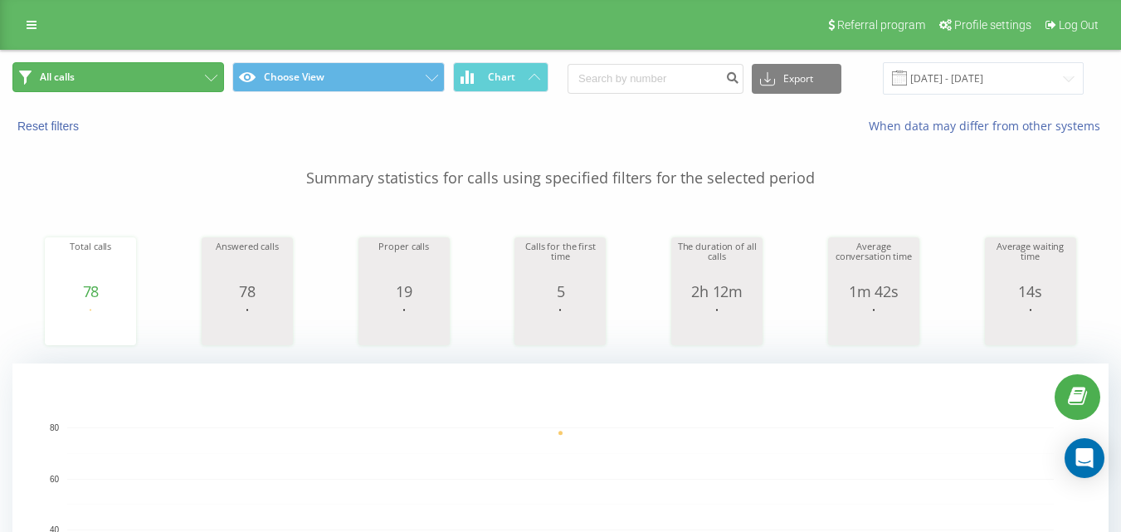
click at [175, 79] on button "All calls" at bounding box center [118, 77] width 212 height 30
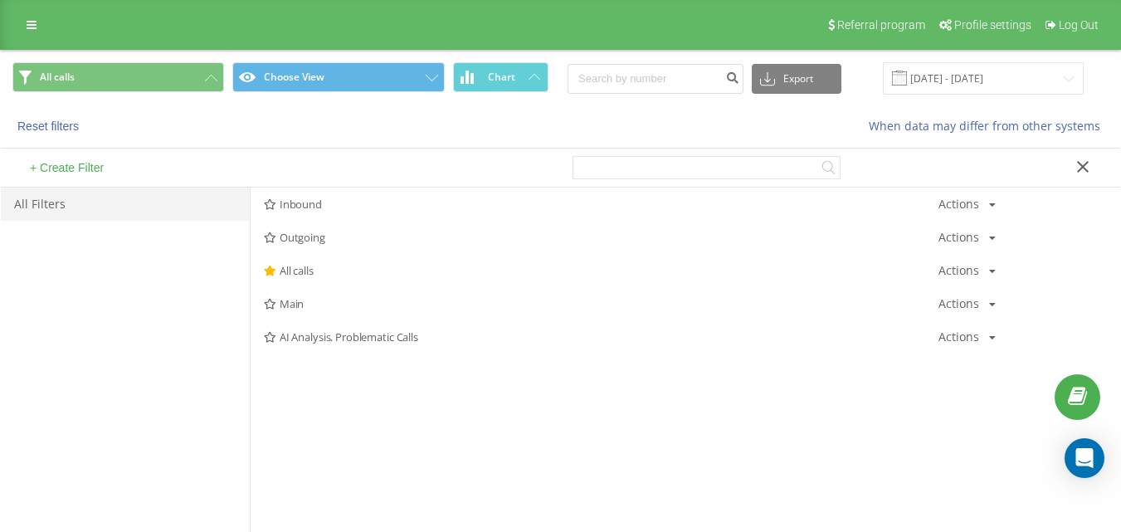
click at [327, 201] on span "Inbound" at bounding box center [601, 204] width 674 height 12
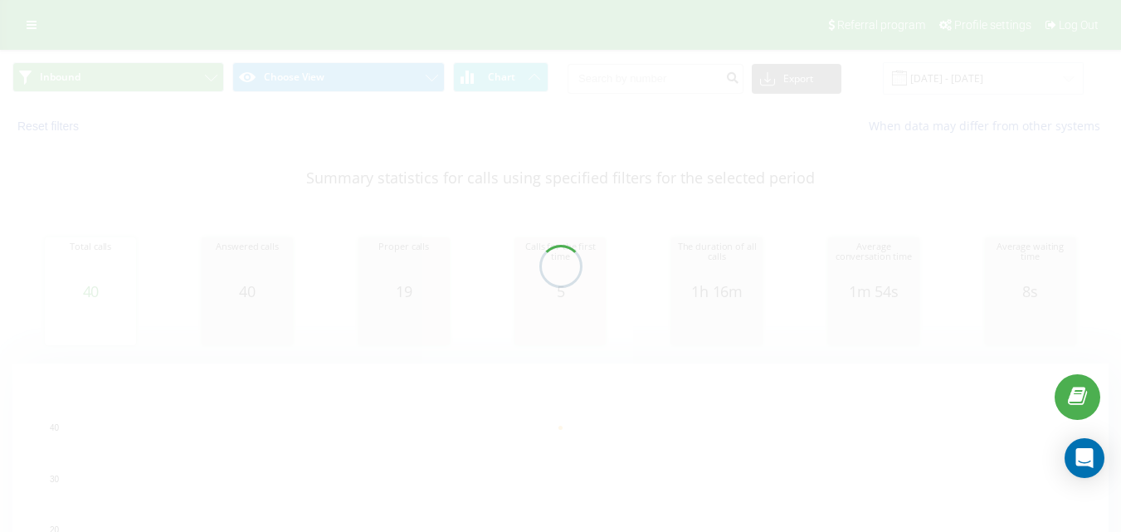
click at [187, 90] on div at bounding box center [560, 266] width 1121 height 532
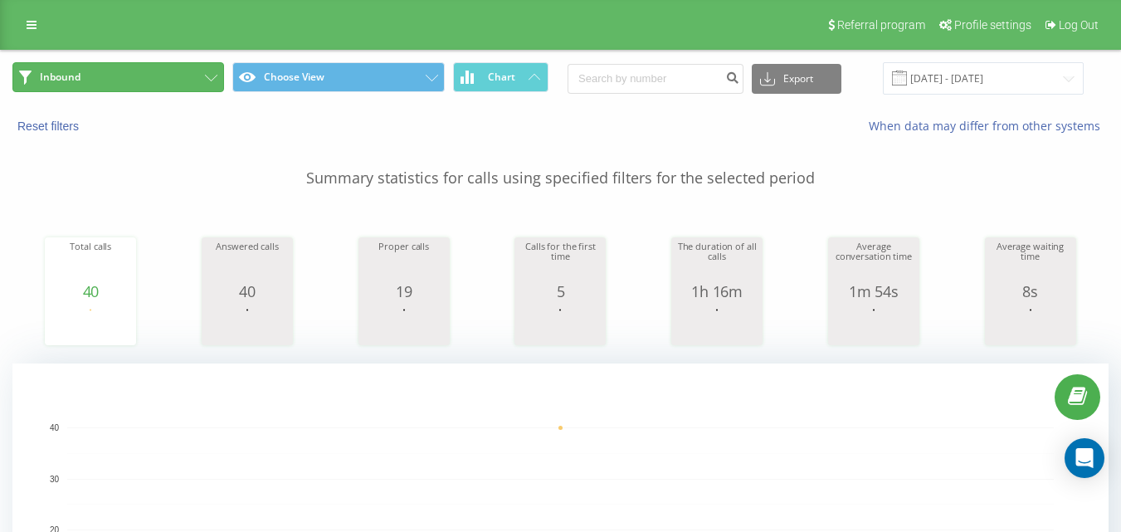
click at [182, 86] on button "Inbound" at bounding box center [118, 77] width 212 height 30
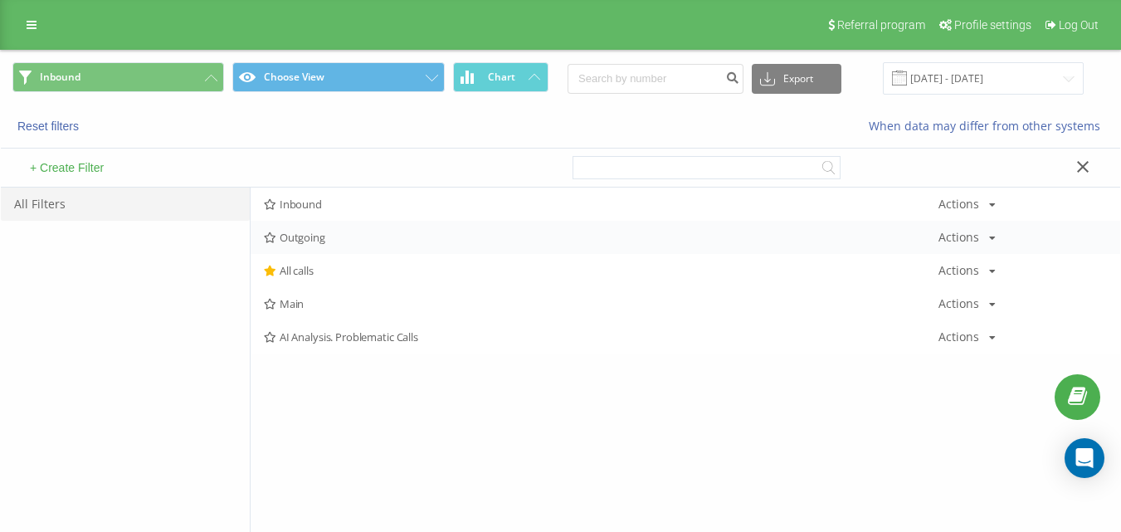
click at [330, 231] on span "Outgoing" at bounding box center [601, 237] width 674 height 12
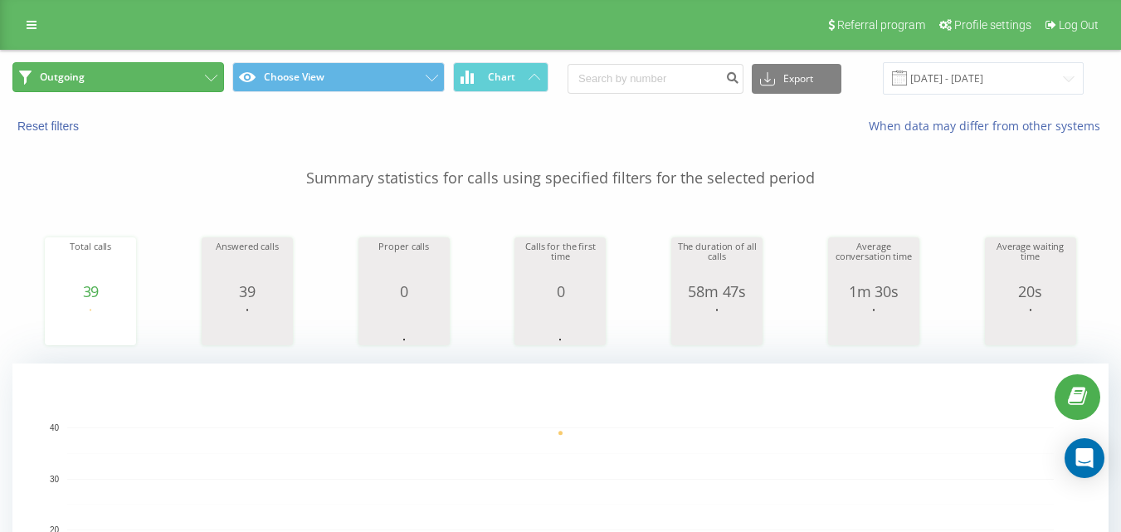
click at [163, 86] on button "Outgoing" at bounding box center [118, 77] width 212 height 30
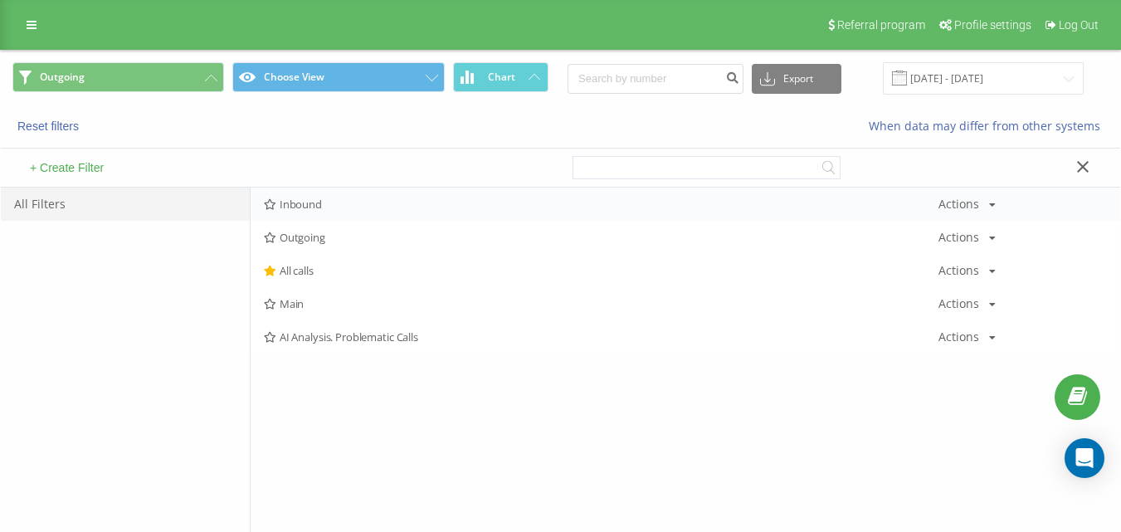
click at [288, 220] on div "Inbound Actions Edit Copy Delete Default Share" at bounding box center [685, 203] width 869 height 33
click at [310, 202] on span "Inbound" at bounding box center [601, 204] width 674 height 12
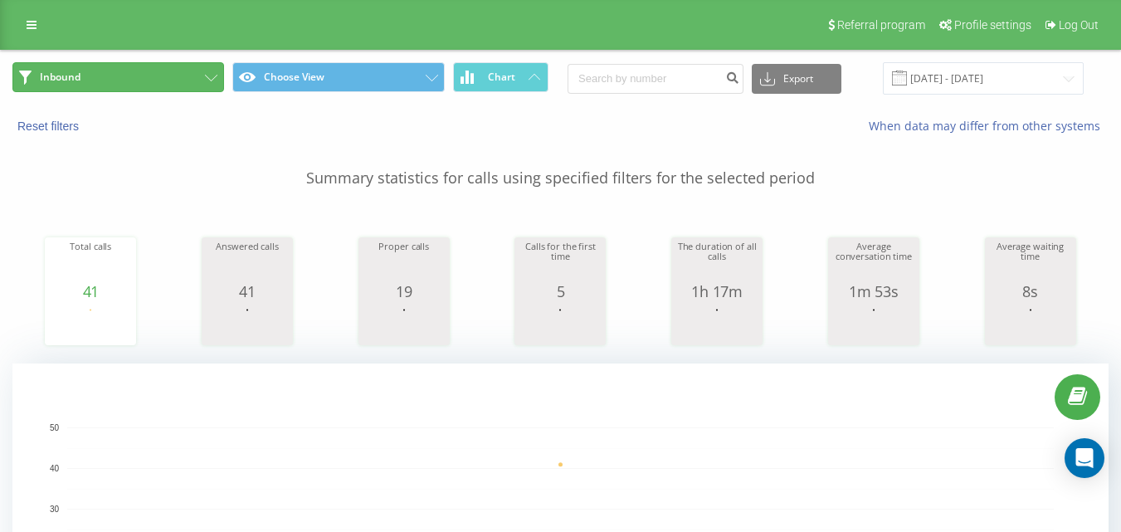
click at [169, 67] on button "Inbound" at bounding box center [118, 77] width 212 height 30
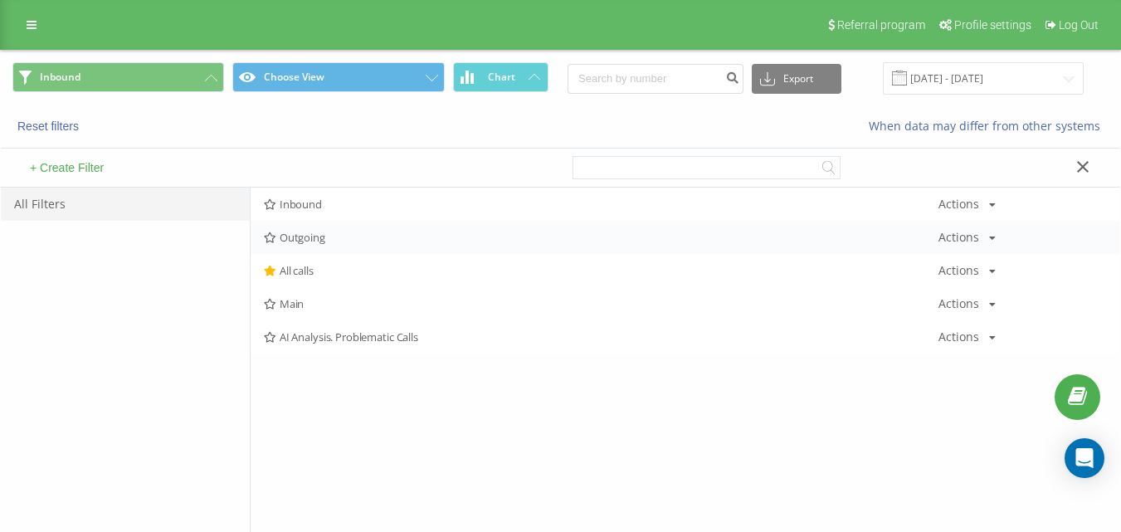
click at [324, 246] on div "Outgoing Actions Edit Copy Delete Default Share" at bounding box center [685, 237] width 869 height 33
click at [329, 242] on span "Outgoing" at bounding box center [601, 237] width 674 height 12
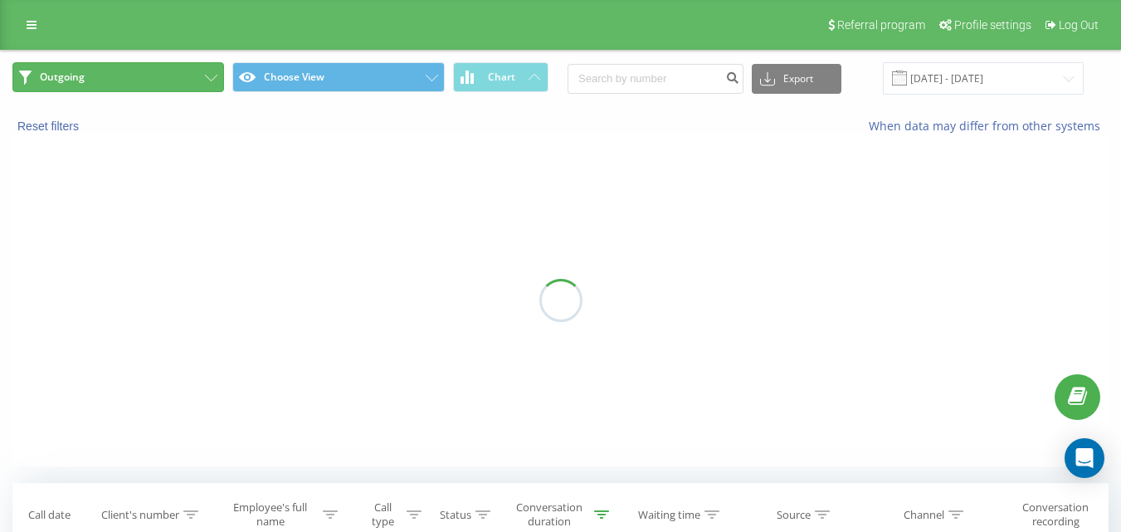
click at [168, 73] on button "Outgoing" at bounding box center [118, 77] width 212 height 30
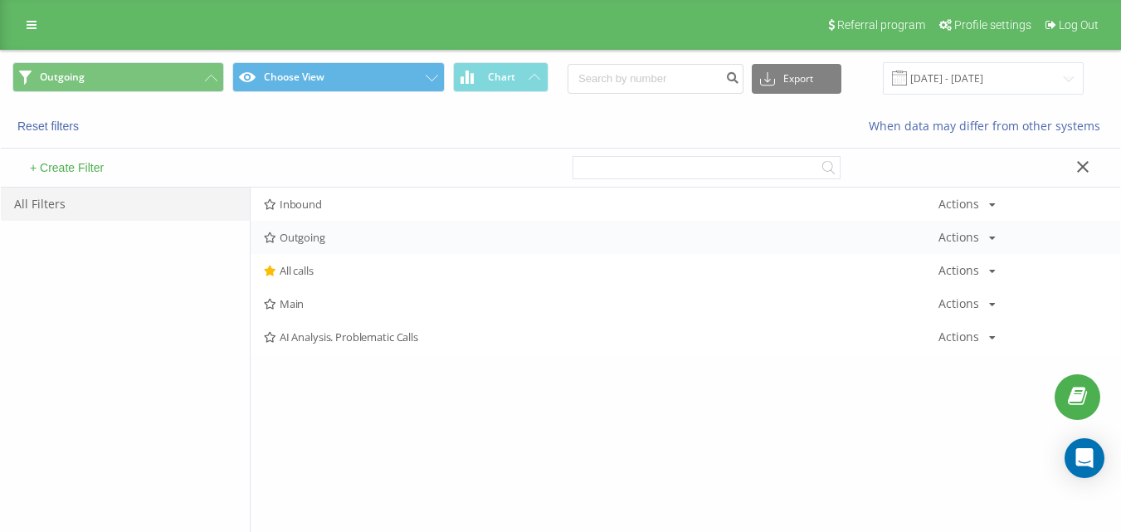
click at [305, 240] on span "Outgoing" at bounding box center [601, 237] width 674 height 12
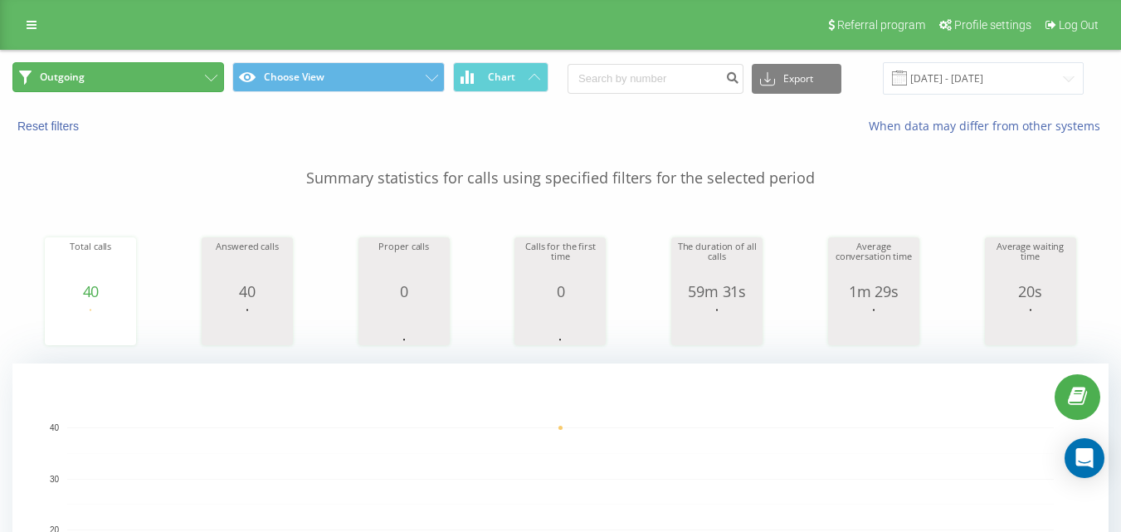
click at [140, 91] on button "Outgoing" at bounding box center [118, 77] width 212 height 30
click at [162, 83] on button "Outgoing" at bounding box center [118, 77] width 212 height 30
click at [202, 75] on button "Outgoing" at bounding box center [118, 77] width 212 height 30
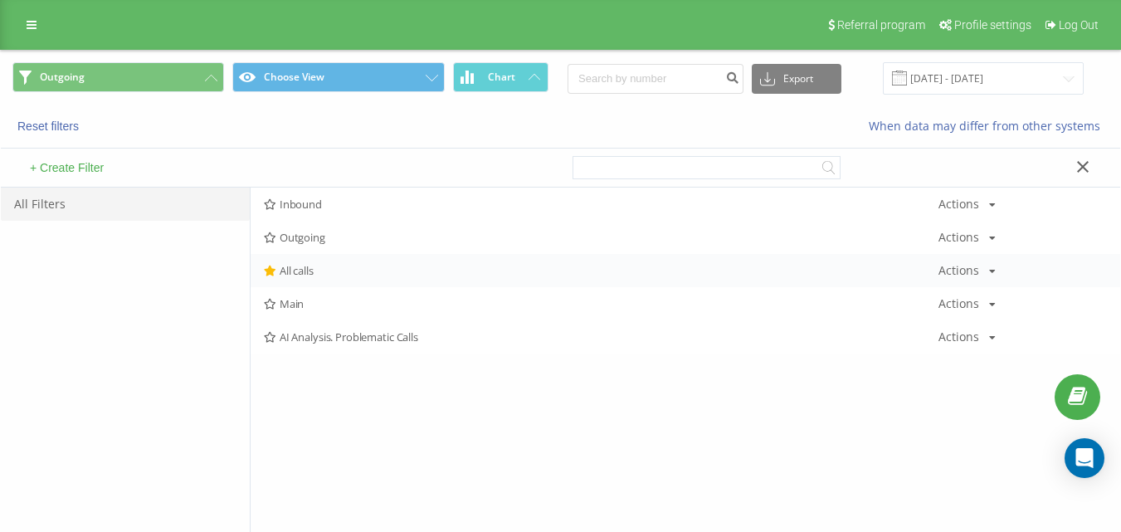
click at [317, 265] on span "All calls" at bounding box center [601, 271] width 674 height 12
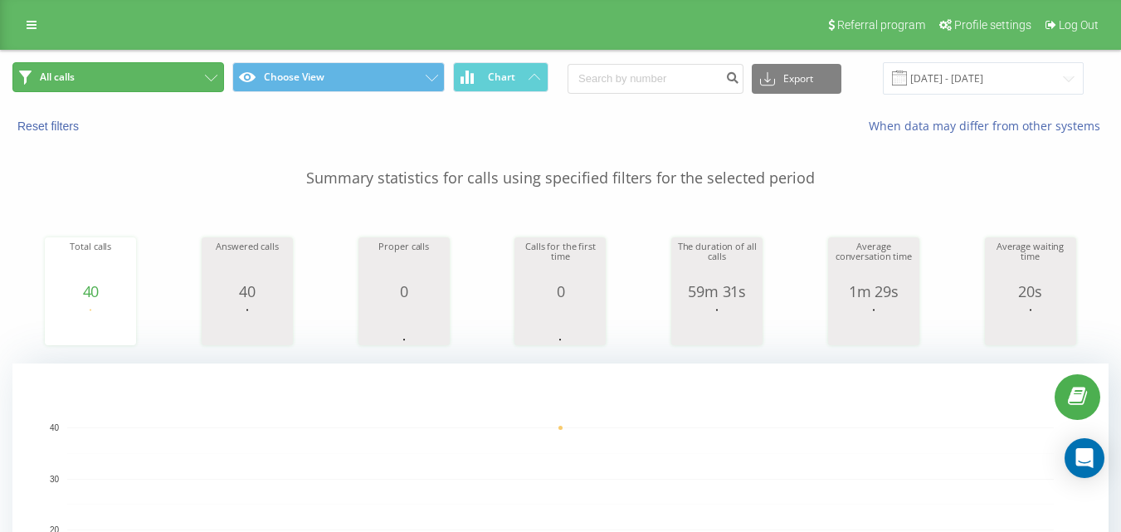
click at [150, 71] on button "All calls" at bounding box center [118, 77] width 212 height 30
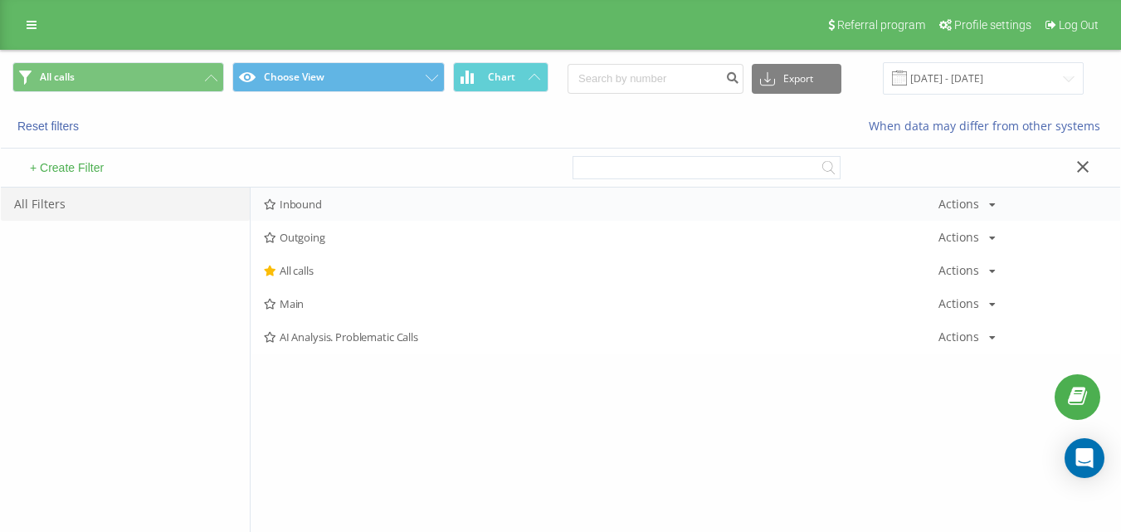
click at [301, 200] on span "Inbound" at bounding box center [601, 204] width 674 height 12
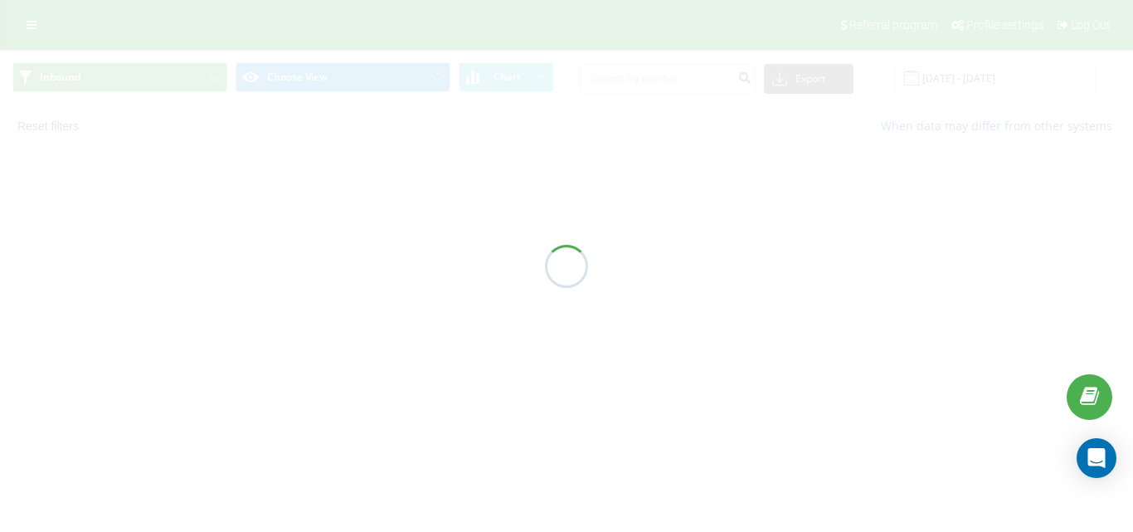
click at [309, 208] on div at bounding box center [566, 266] width 1133 height 532
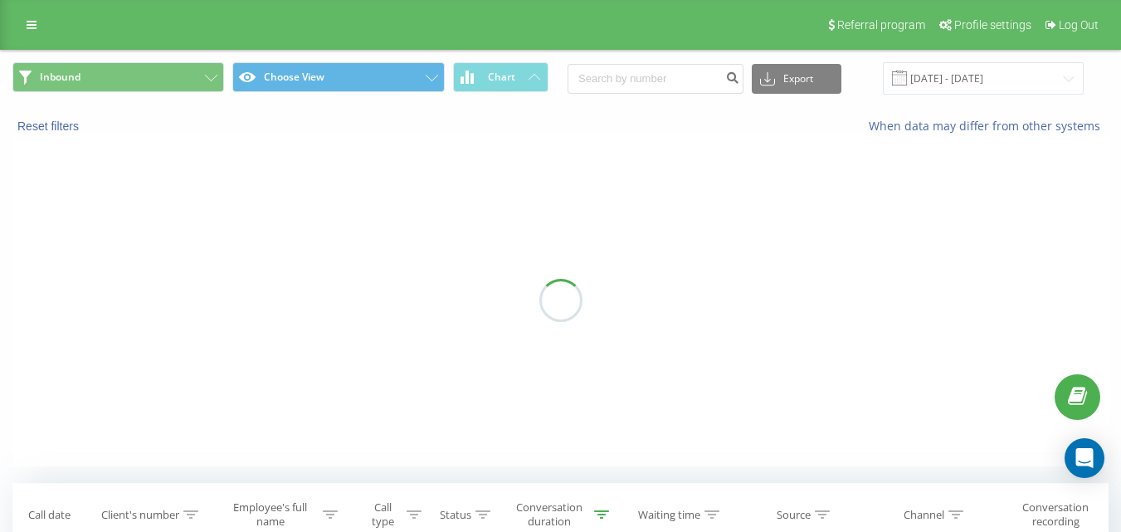
click at [107, 105] on div "Inbound Choose View Chart Export .csv .xls .xlsx [DATE] - [DATE]" at bounding box center [560, 79] width 1119 height 56
click at [114, 80] on button "Inbound" at bounding box center [118, 77] width 212 height 30
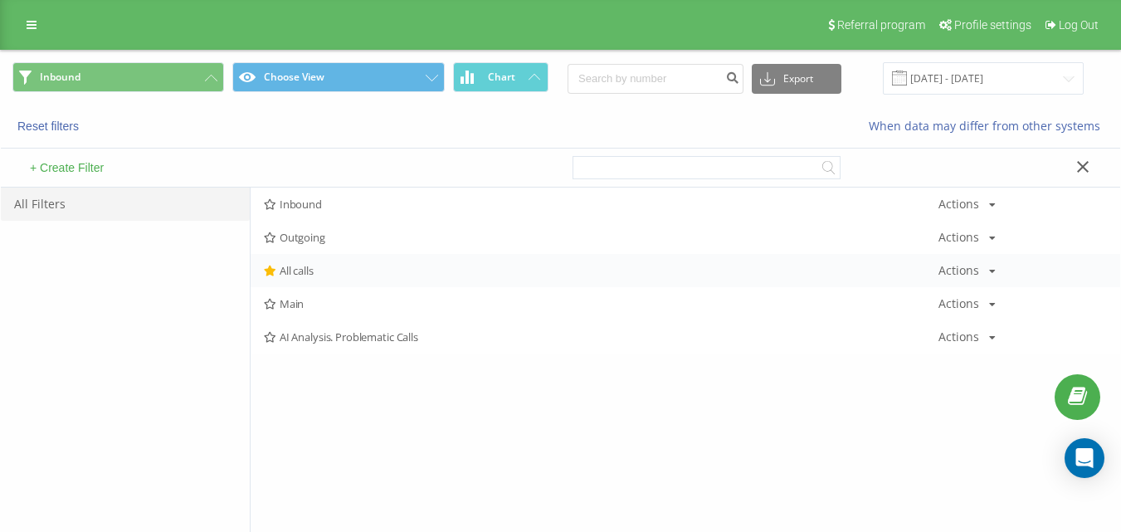
click at [398, 276] on span "All calls" at bounding box center [601, 271] width 674 height 12
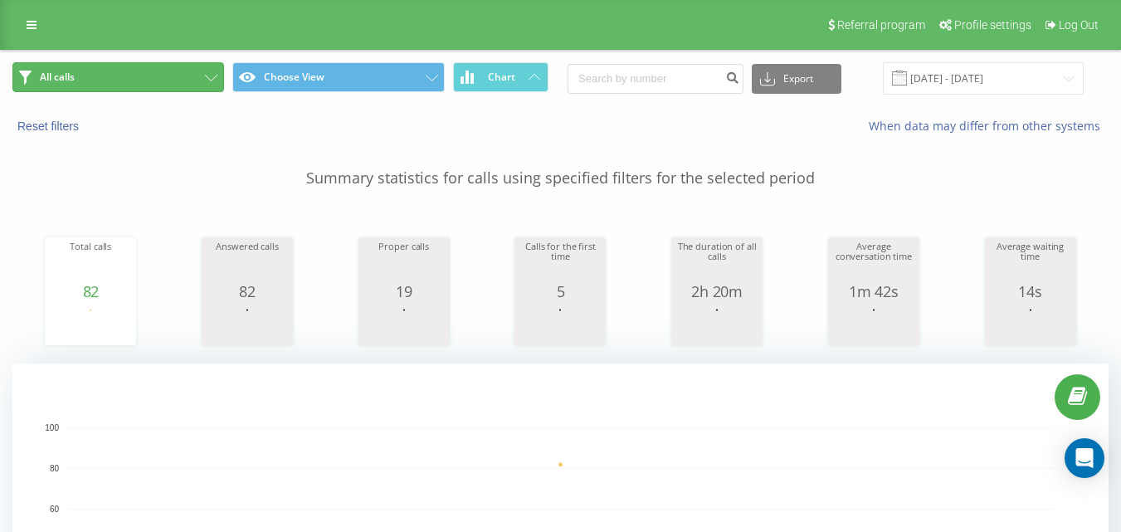
click at [207, 84] on button "All calls" at bounding box center [118, 77] width 212 height 30
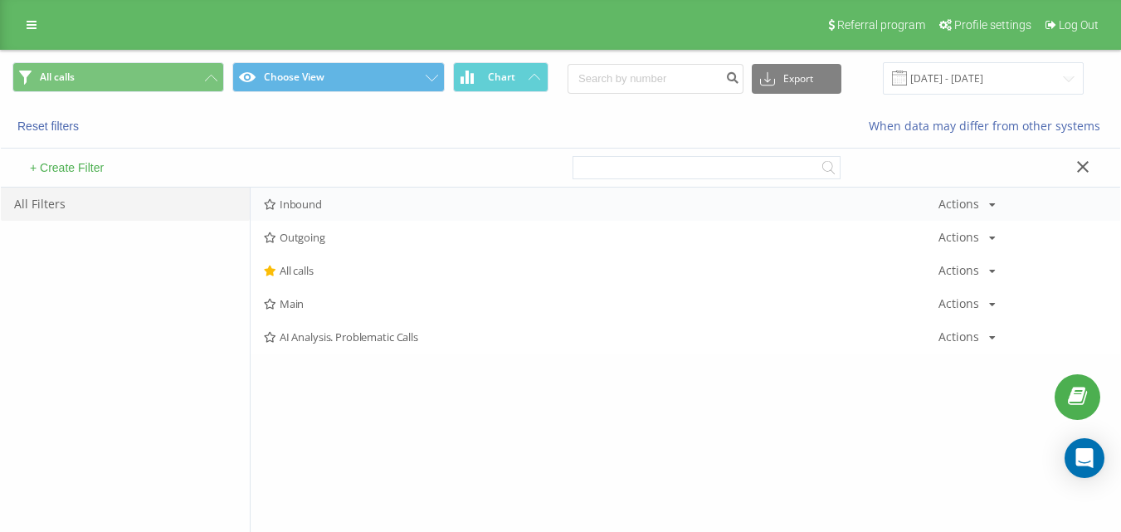
click at [343, 195] on div "Inbound Actions Edit Copy Delete Default Share" at bounding box center [685, 203] width 869 height 33
click at [343, 196] on div "Inbound Actions Edit Copy Delete Default Share" at bounding box center [685, 203] width 869 height 33
click at [326, 179] on div "+ Create Filter" at bounding box center [281, 167] width 560 height 38
click at [330, 186] on div "+ Create Filter" at bounding box center [281, 167] width 560 height 38
click at [330, 197] on div "Inbound Actions Edit Copy Delete Default Share" at bounding box center [685, 203] width 869 height 33
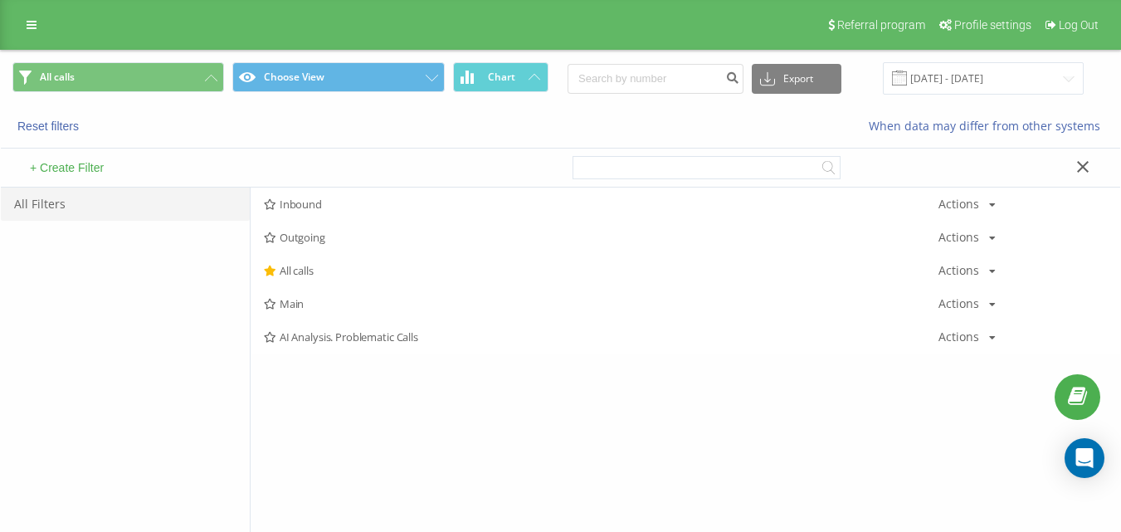
click at [344, 203] on span "Inbound" at bounding box center [601, 204] width 674 height 12
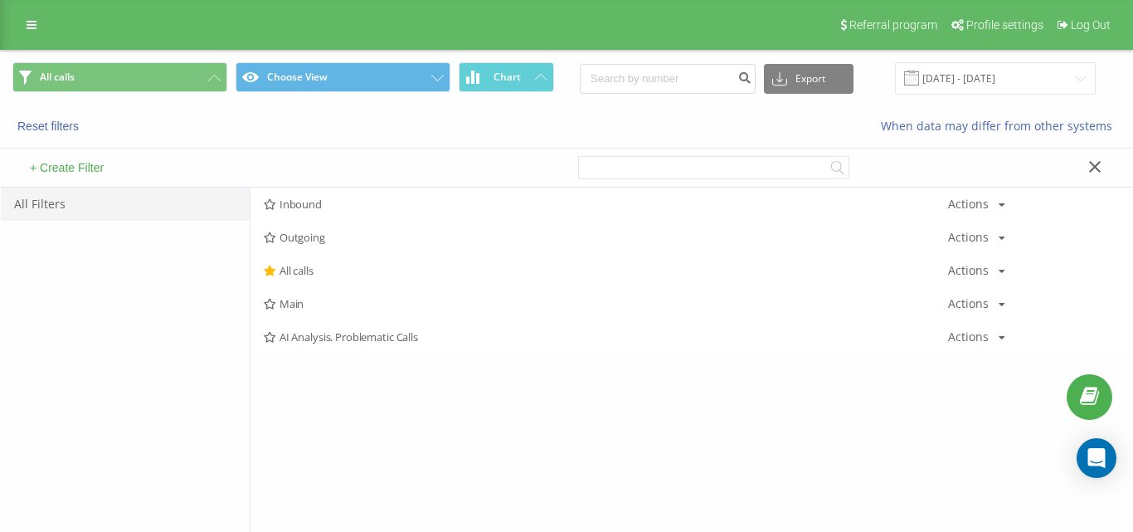
click at [0, 0] on div at bounding box center [0, 0] width 0 height 0
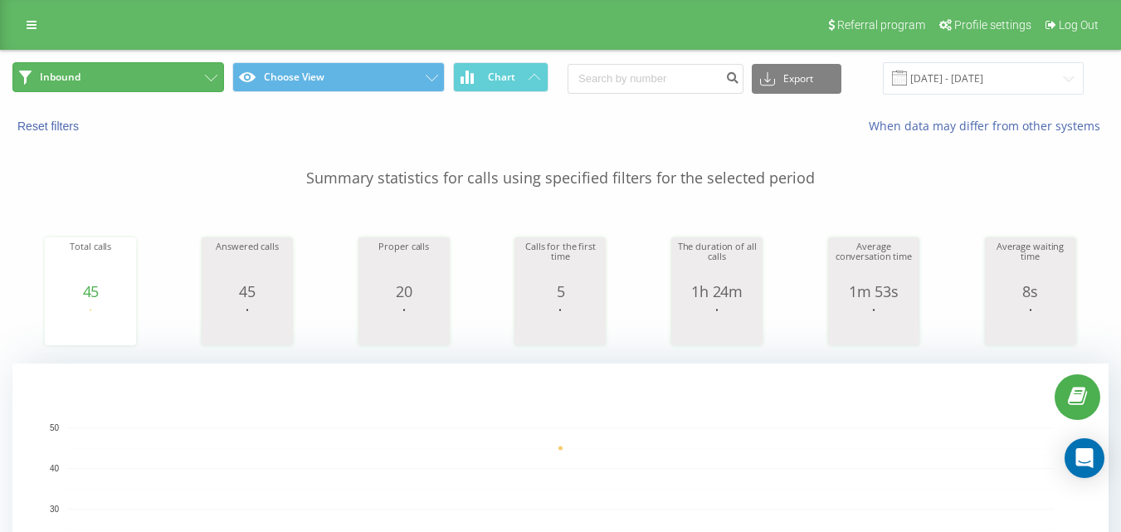
click at [155, 75] on button "Inbound" at bounding box center [118, 77] width 212 height 30
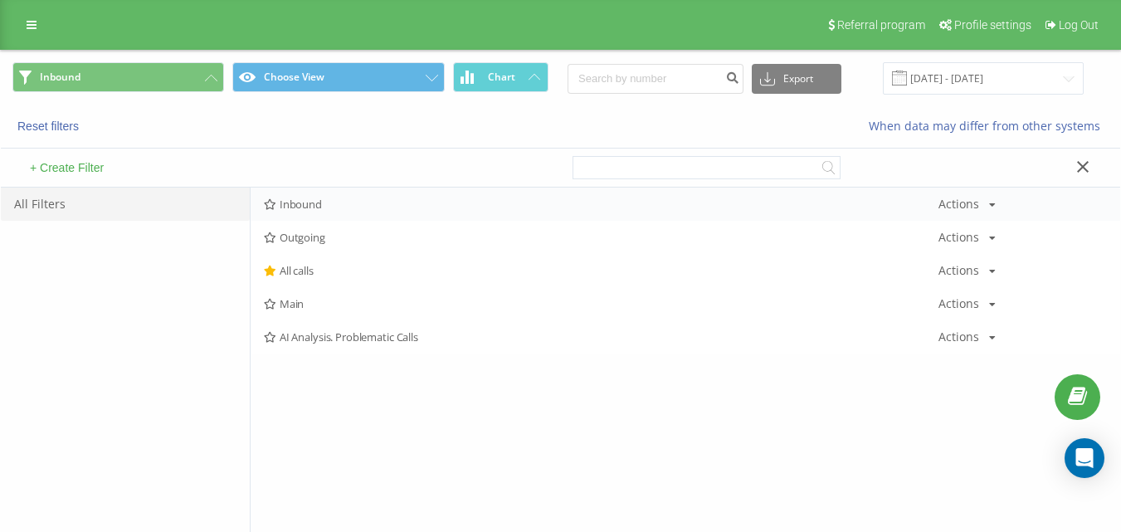
click at [375, 202] on span "Inbound" at bounding box center [601, 204] width 674 height 12
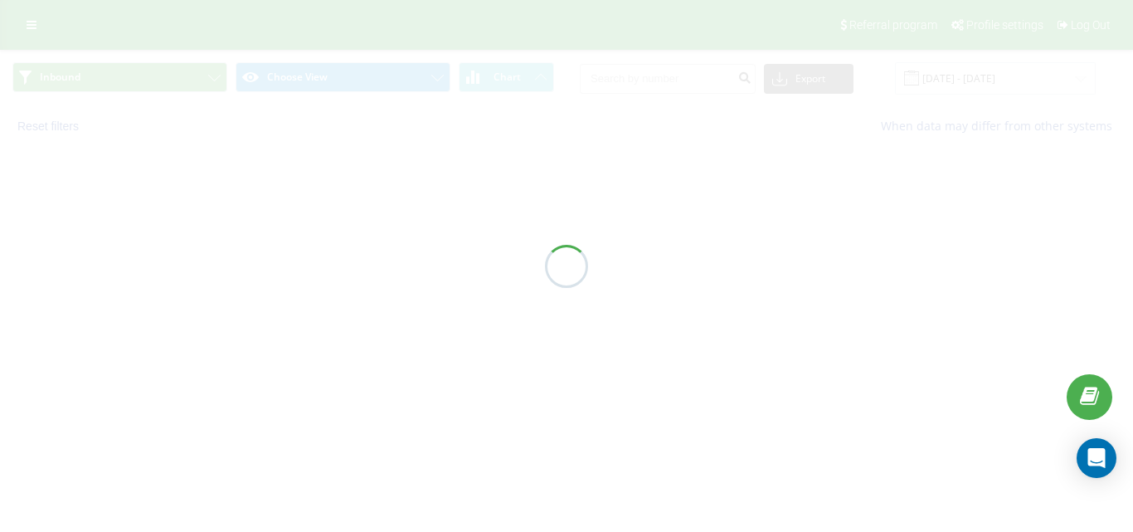
click at [375, 202] on div at bounding box center [566, 266] width 1133 height 532
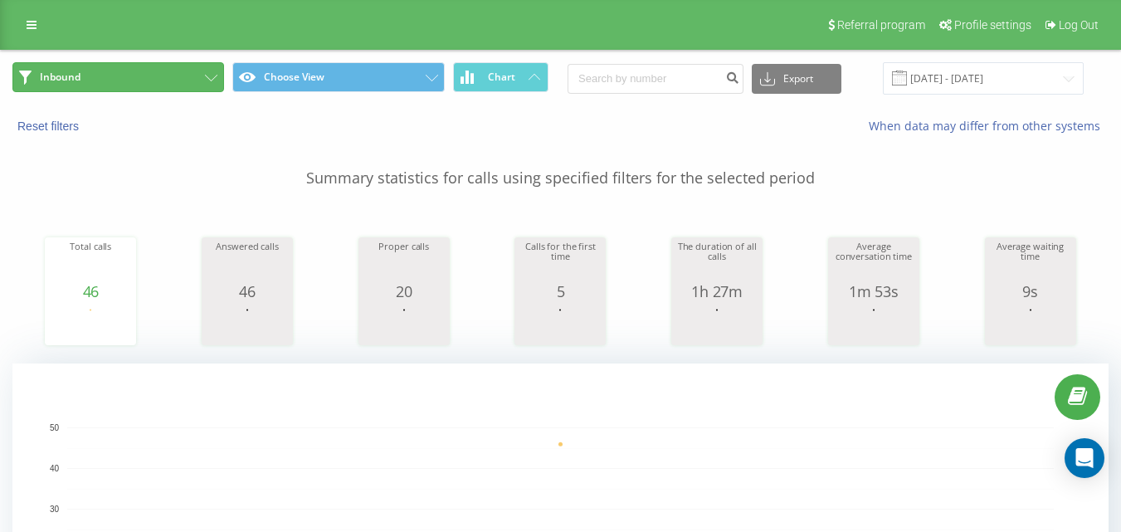
click at [140, 79] on button "Inbound" at bounding box center [118, 77] width 212 height 30
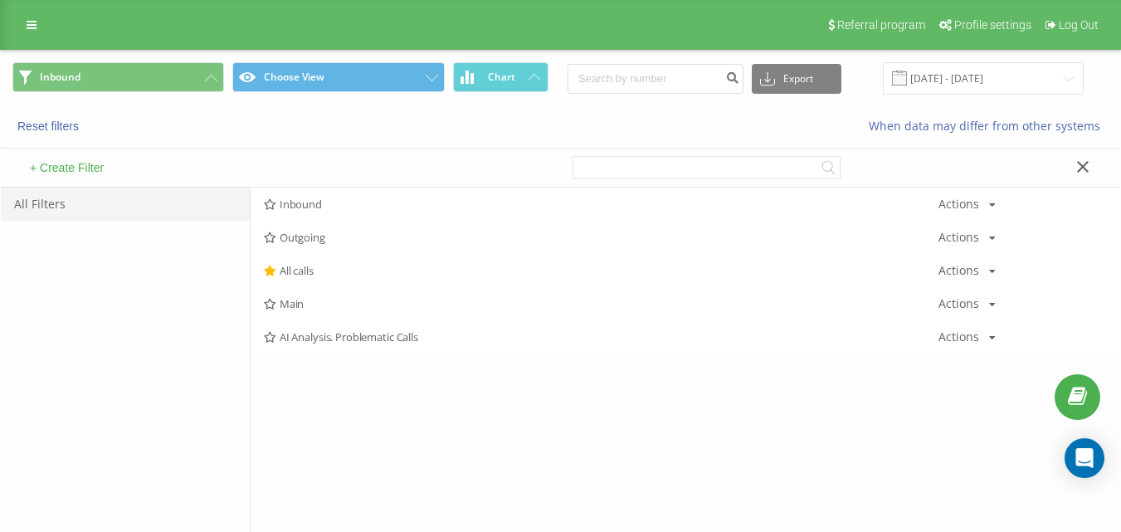
click at [325, 185] on div "+ Create Filter" at bounding box center [281, 167] width 560 height 38
click at [332, 197] on div "Inbound Actions Edit Copy Delete Default Share" at bounding box center [685, 203] width 869 height 33
click at [329, 201] on span "Inbound" at bounding box center [601, 204] width 674 height 12
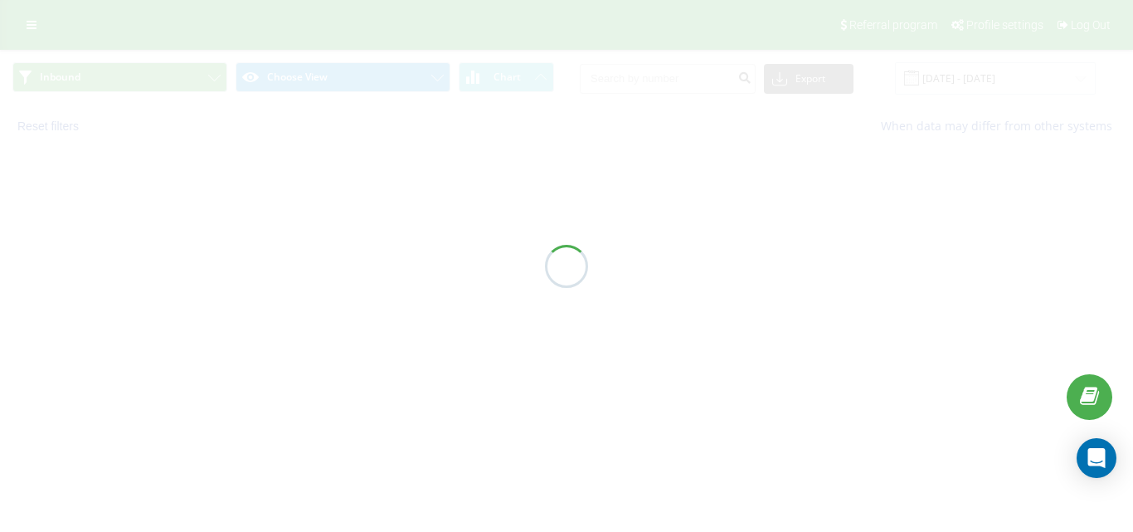
click at [329, 201] on div at bounding box center [566, 266] width 1133 height 532
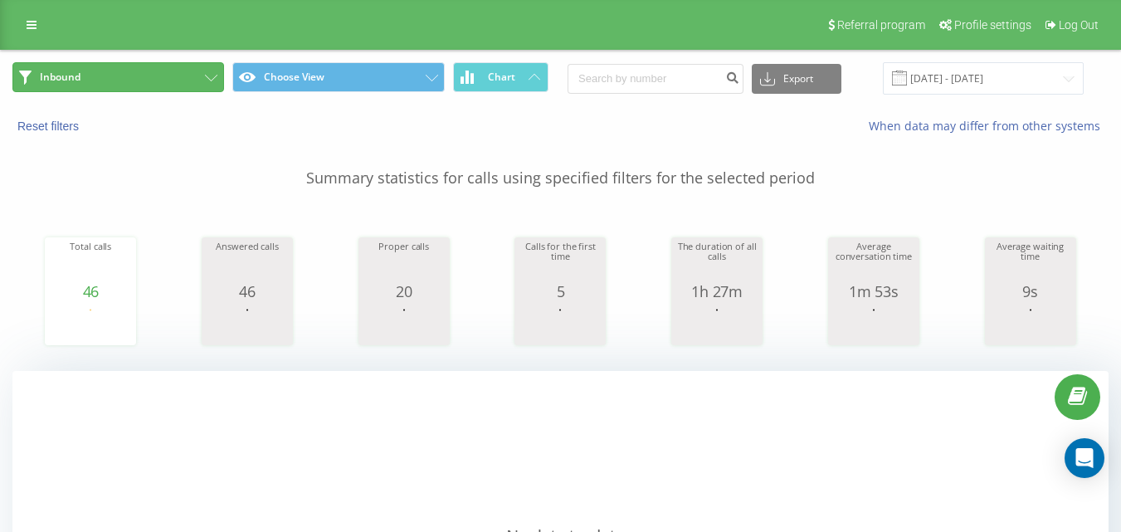
click at [162, 87] on button "Inbound" at bounding box center [118, 77] width 212 height 30
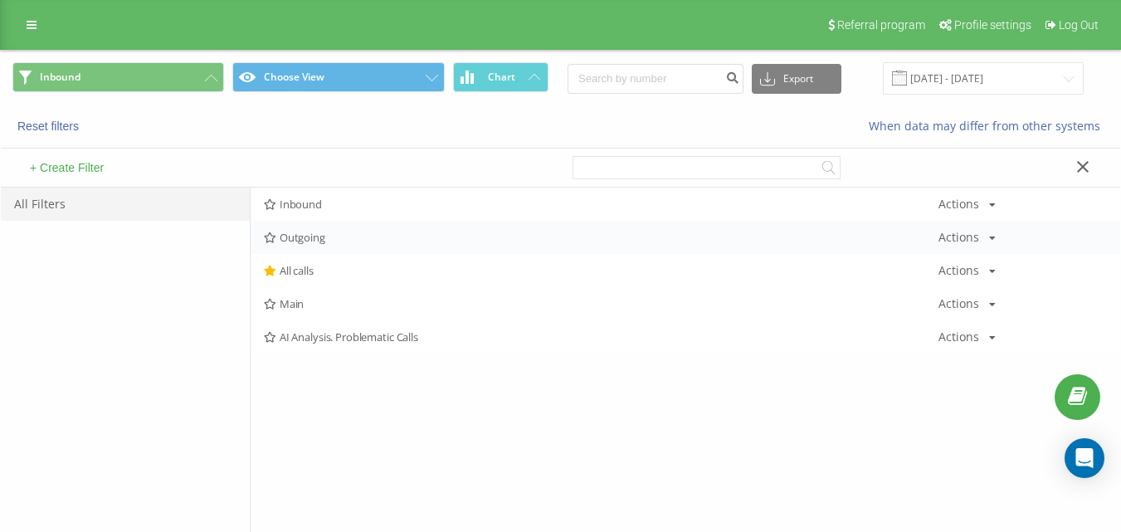
click at [331, 221] on div "Inbound Actions Edit Copy Delete Default Share Outgoing Actions Edit Copy Delet…" at bounding box center [685, 270] width 869 height 166
click at [347, 199] on span "Inbound" at bounding box center [601, 204] width 674 height 12
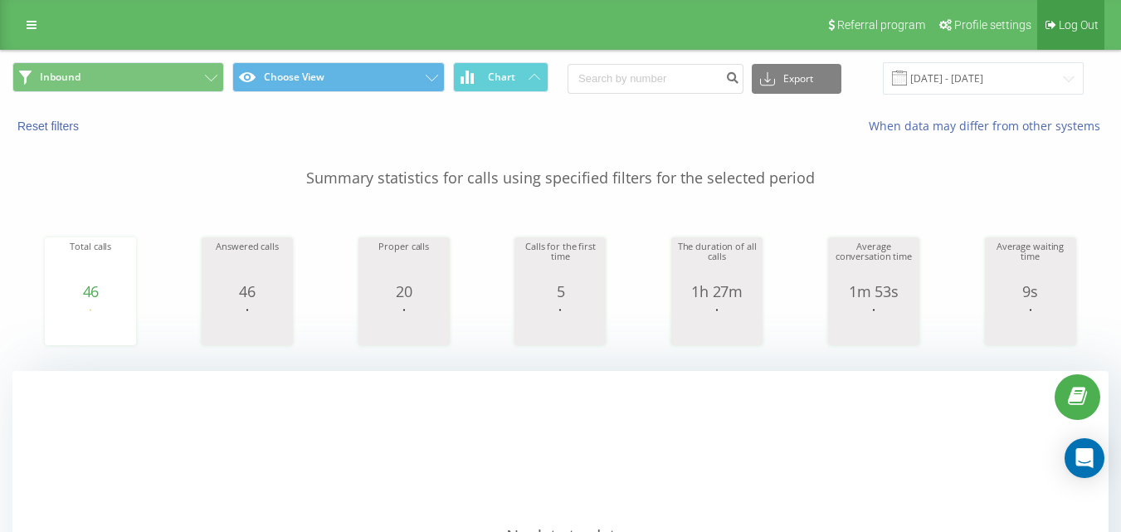
click at [1059, 29] on span "Log Out" at bounding box center [1079, 24] width 40 height 13
